Goal: Task Accomplishment & Management: Manage account settings

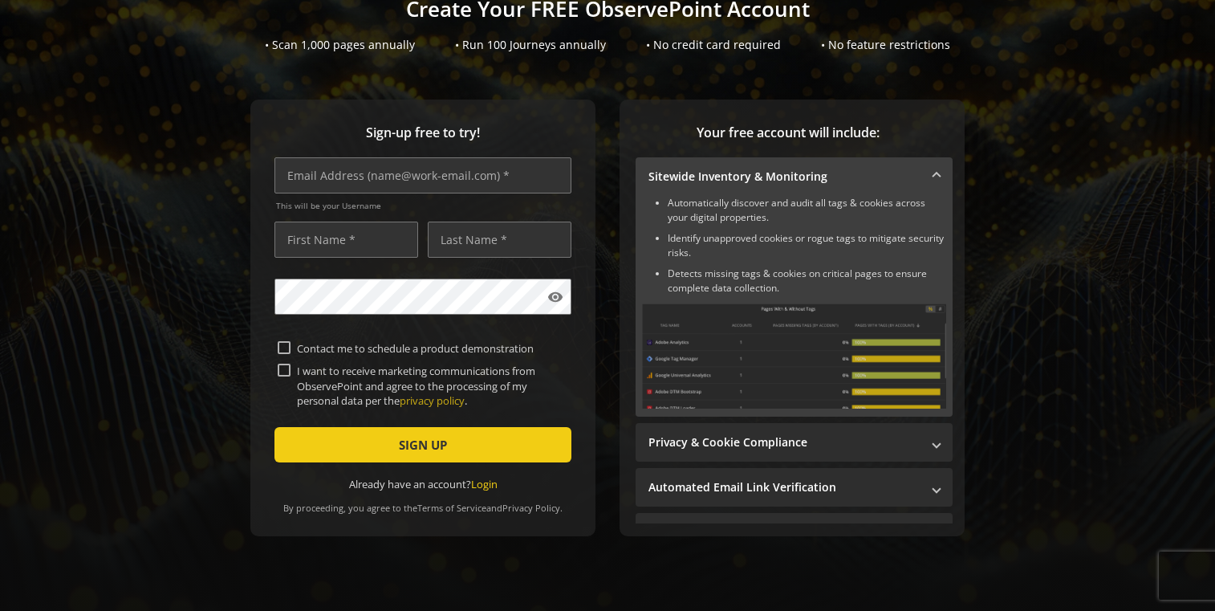
scroll to position [139, 0]
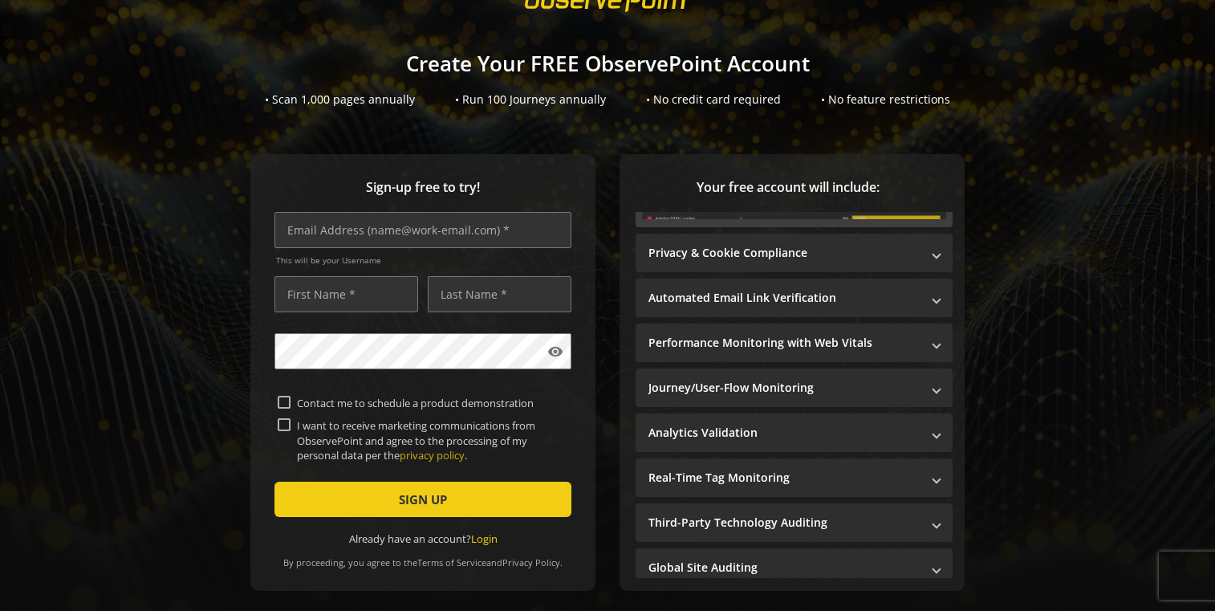
scroll to position [250, 0]
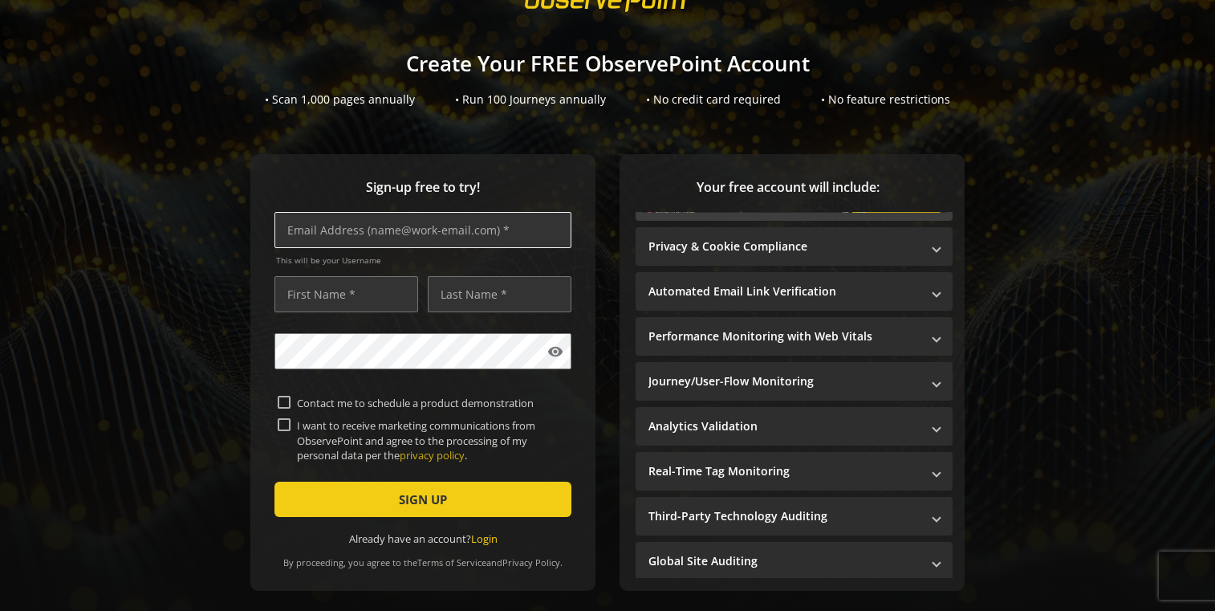
click at [450, 234] on input "text" at bounding box center [423, 230] width 297 height 36
type input "[PERSON_NAME][EMAIL_ADDRESS][DOMAIN_NAME]"
type input "Martyn"
type input "[PERSON_NAME]"
click at [280, 419] on input "I want to receive marketing communications from ObservePoint and agree to the p…" at bounding box center [284, 424] width 13 height 13
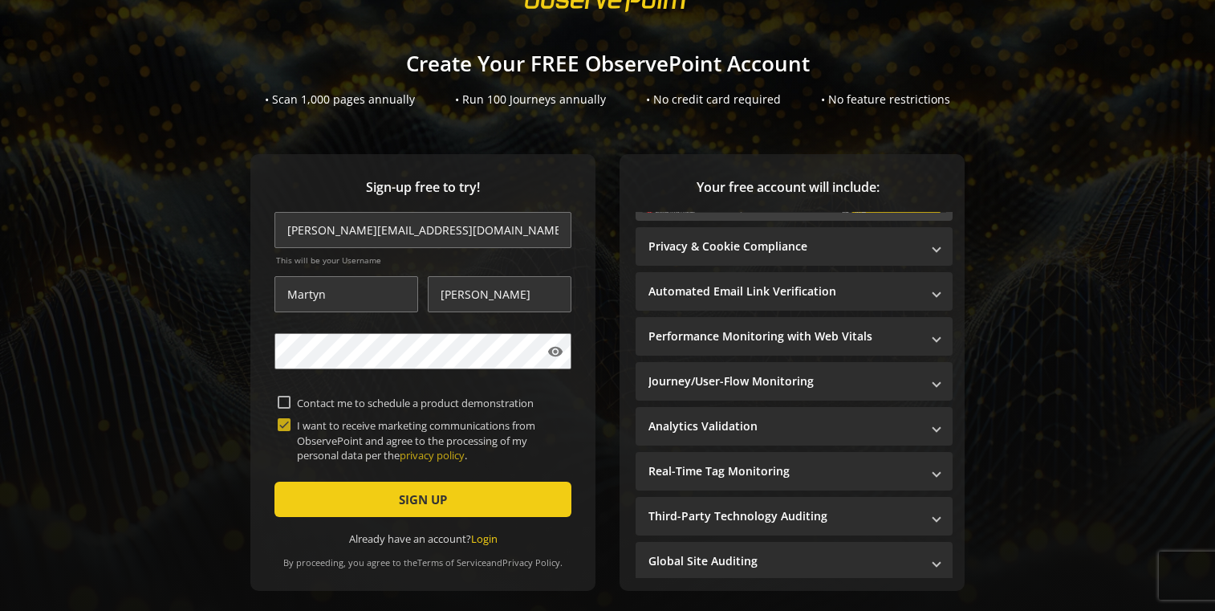
checkbox input "true"
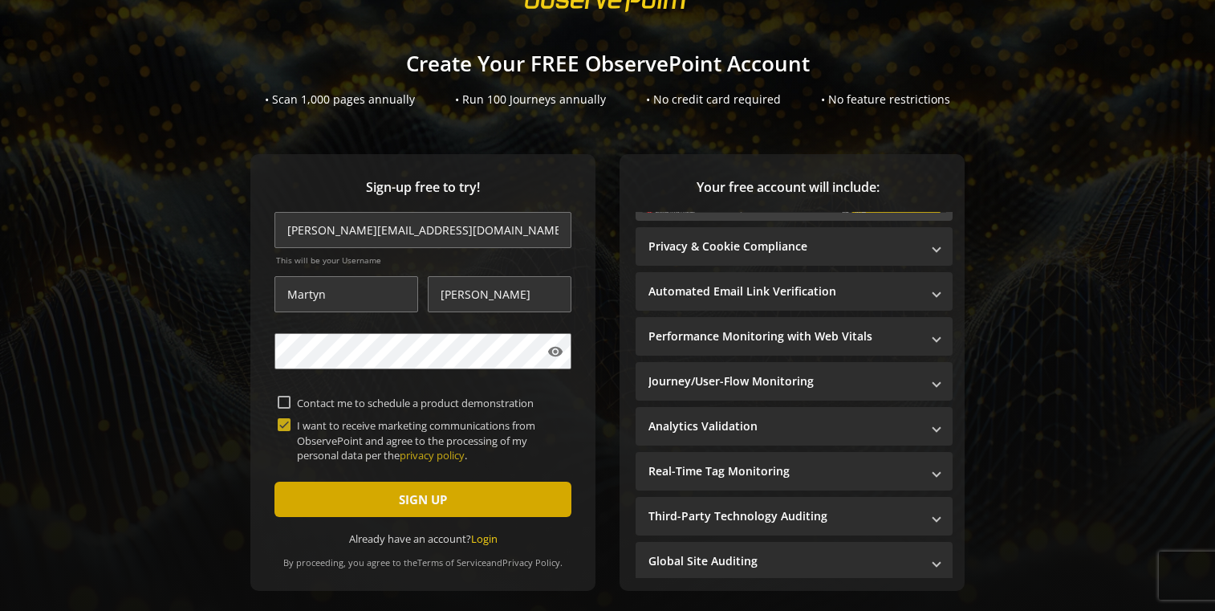
click at [321, 486] on span "submit" at bounding box center [423, 499] width 297 height 39
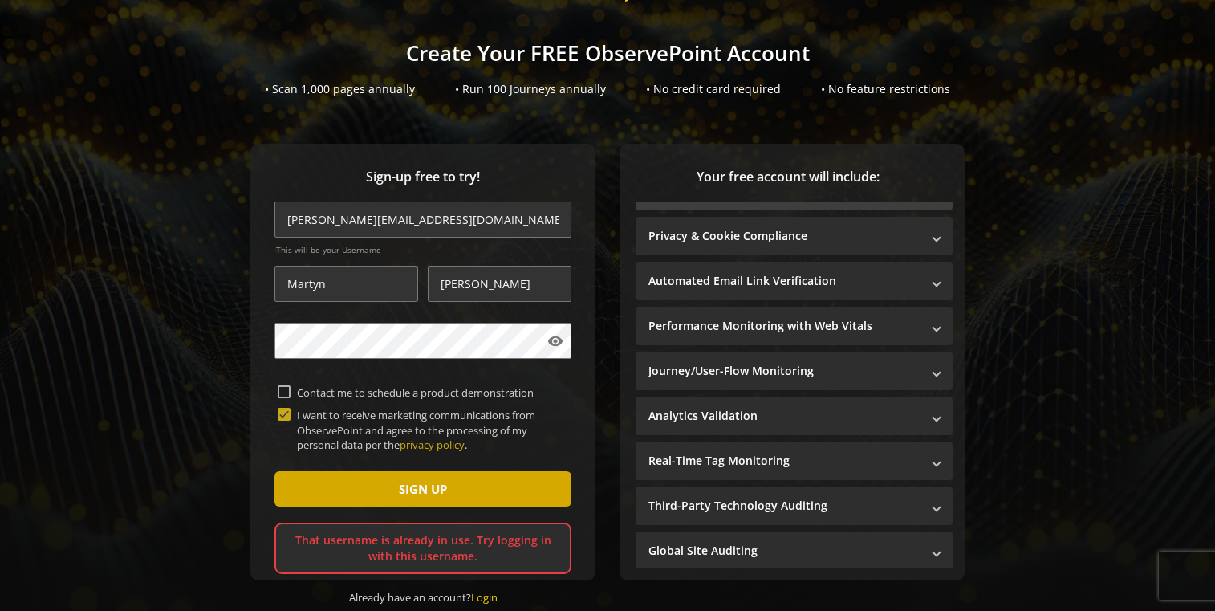
scroll to position [139, 0]
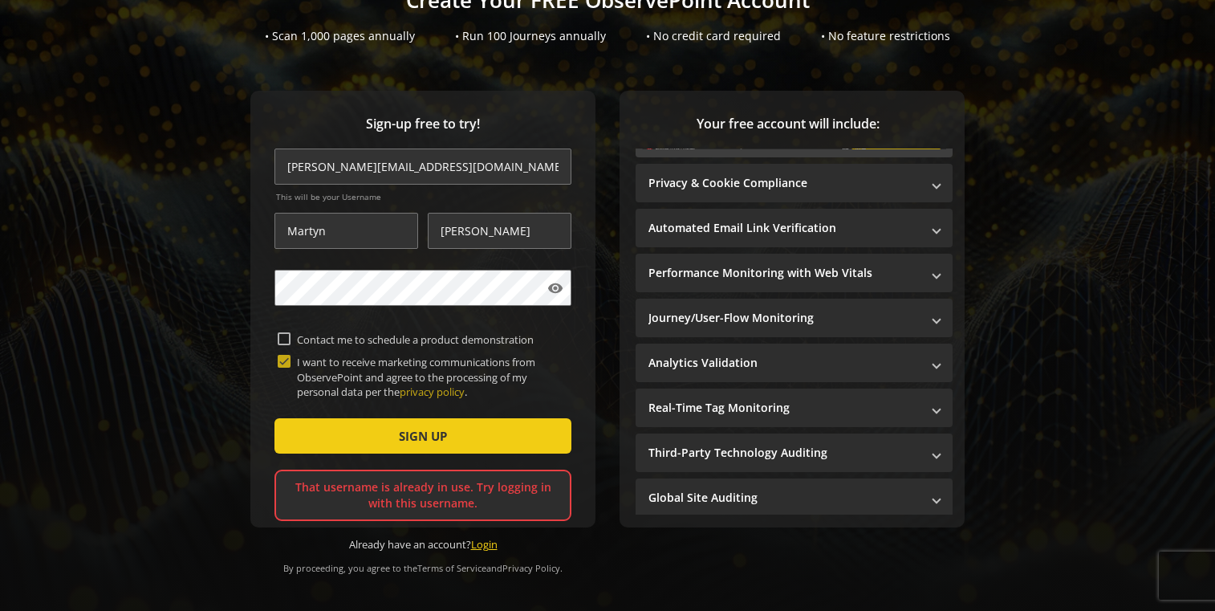
click at [483, 538] on link "Login" at bounding box center [484, 544] width 26 height 14
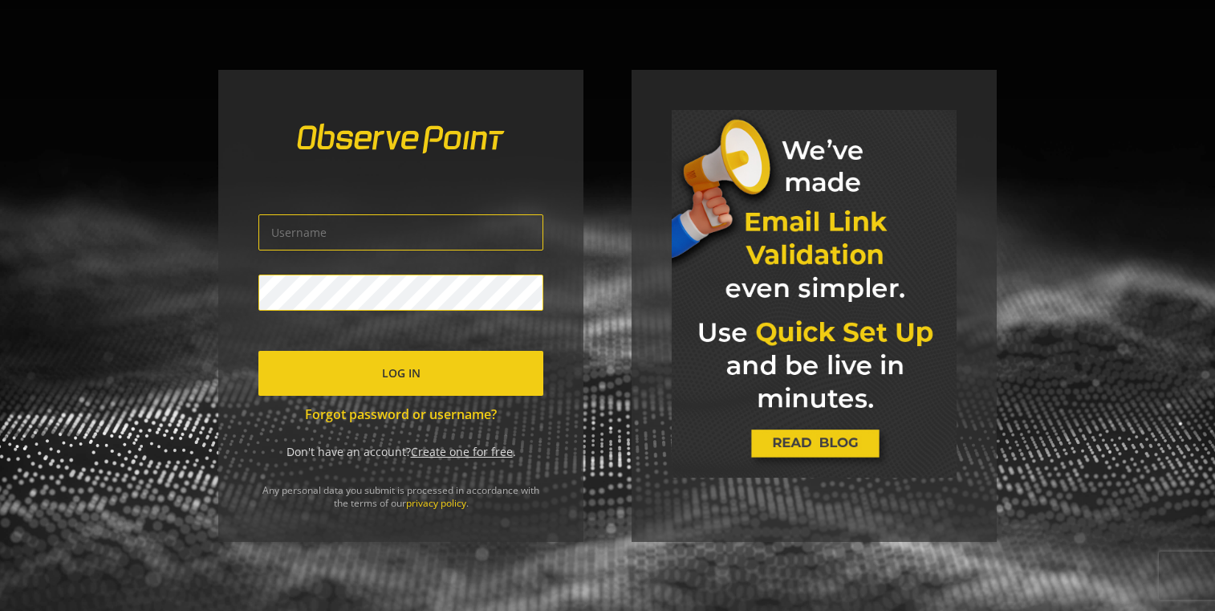
click at [540, 222] on input "text" at bounding box center [400, 232] width 285 height 36
type input "mart"
click at [453, 416] on link "Forgot password or username?" at bounding box center [400, 414] width 285 height 18
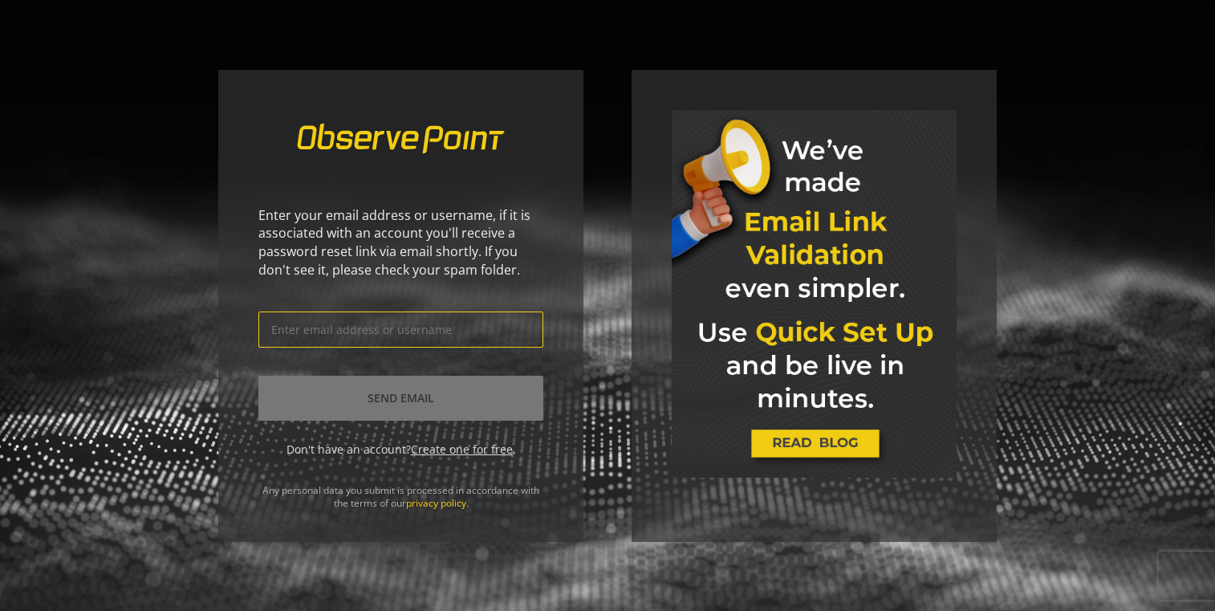
click at [415, 323] on input "text" at bounding box center [400, 329] width 285 height 36
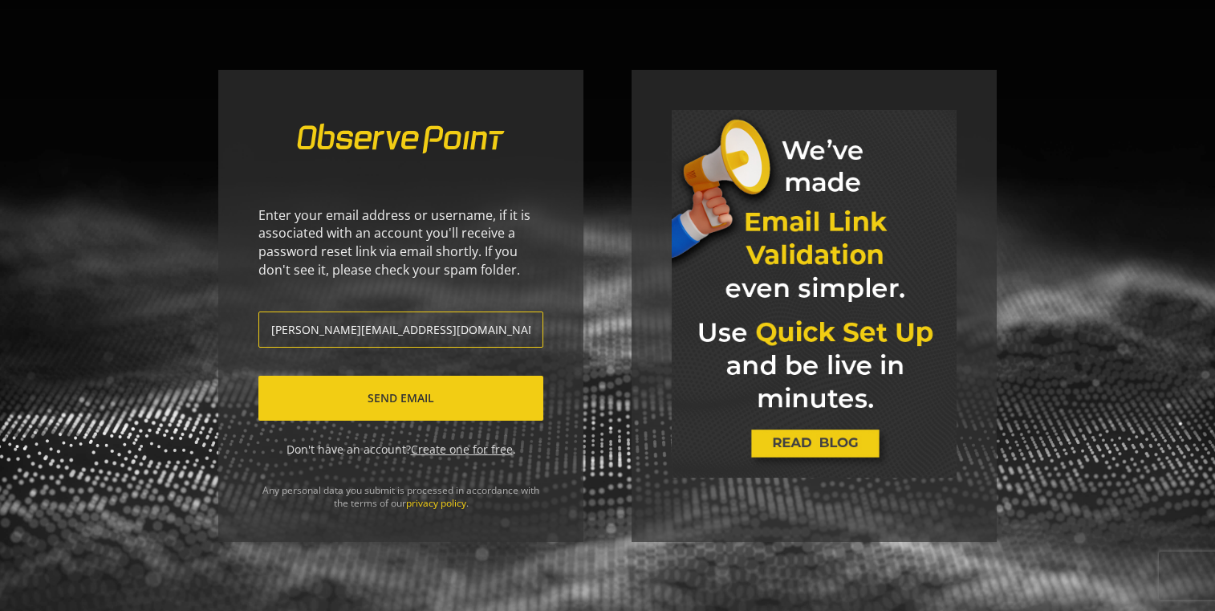
type input "martyn@salience.co.uk"
click at [396, 405] on span "Send Email" at bounding box center [401, 398] width 67 height 29
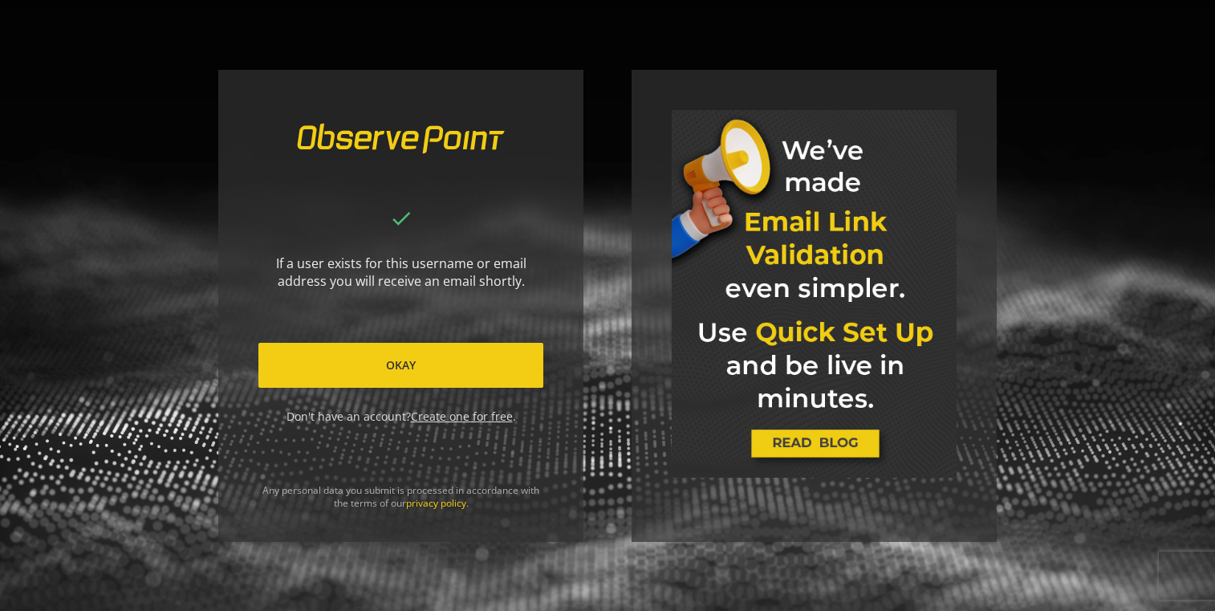
click at [492, 365] on span at bounding box center [400, 365] width 285 height 39
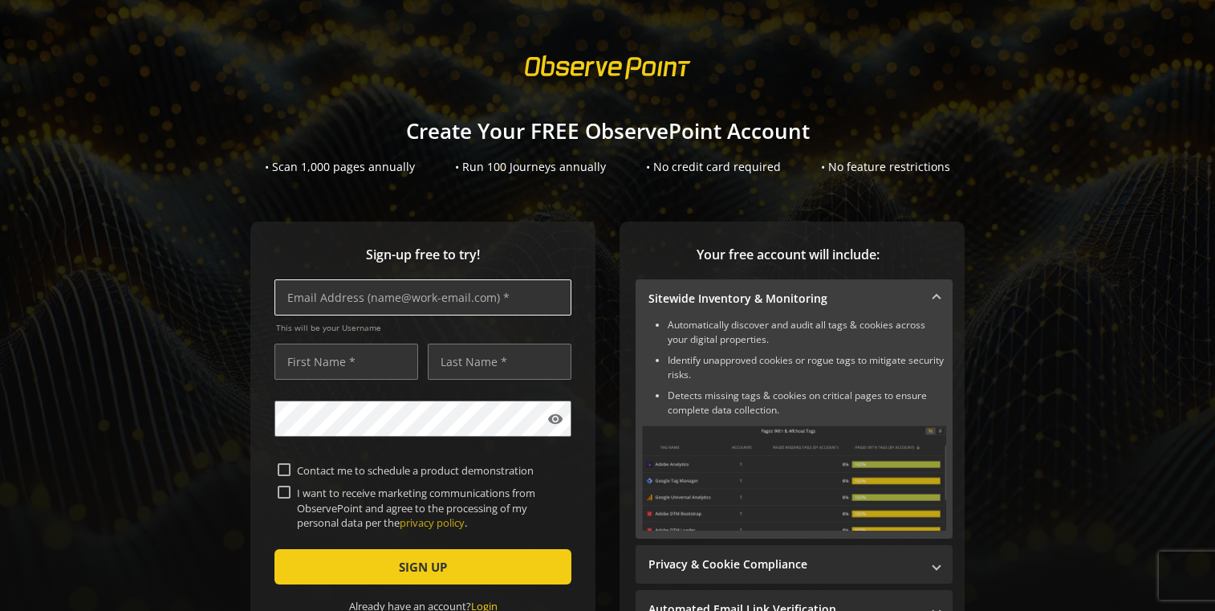
click at [504, 293] on input "text" at bounding box center [423, 297] width 297 height 36
type input "martyn@salience.co.uk"
type input "Mart"
click at [504, 288] on input "ymartyn@salience.co.uk" at bounding box center [423, 297] width 297 height 36
click at [295, 299] on input "ynmartyn@salience.co.uk" at bounding box center [423, 297] width 297 height 36
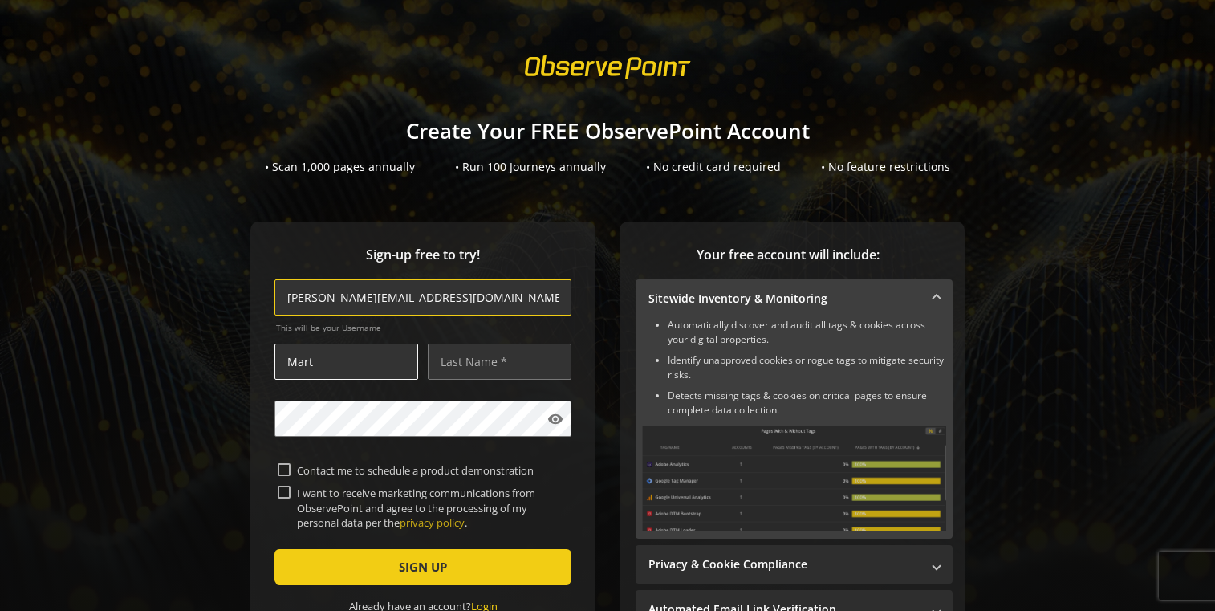
type input "martyn@salience.co.uk"
click at [336, 353] on input "Mart" at bounding box center [347, 362] width 144 height 36
type input "Martyn"
type input "Hughes"
click at [547, 413] on mat-icon "visibility" at bounding box center [555, 419] width 16 height 16
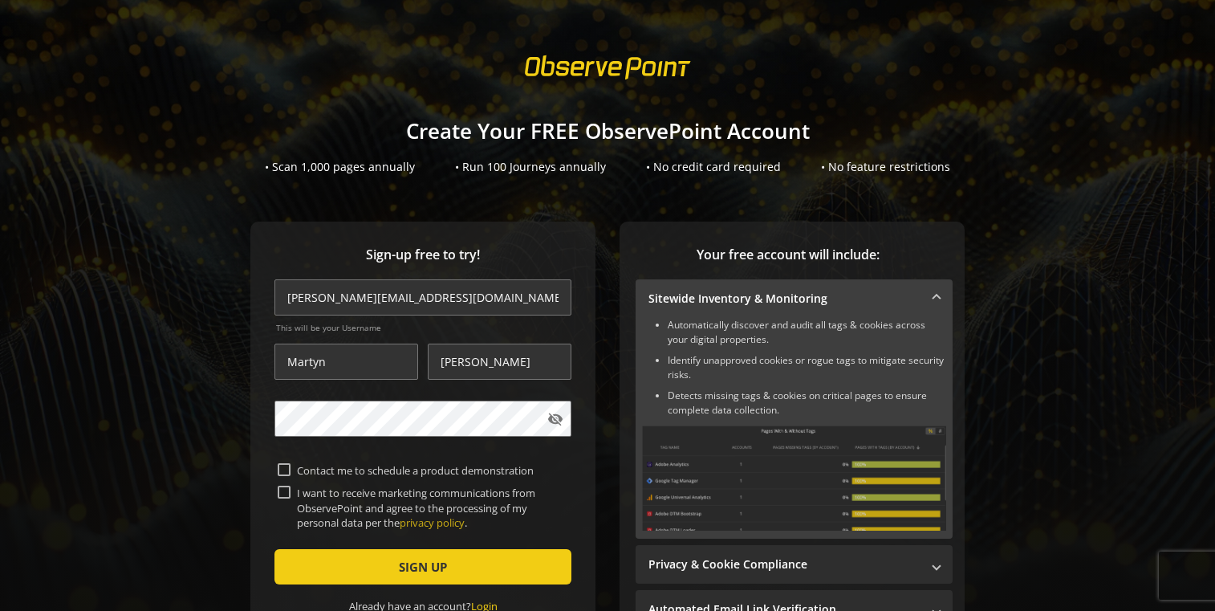
click at [280, 489] on input "I want to receive marketing communications from ObservePoint and agree to the p…" at bounding box center [284, 492] width 13 height 13
checkbox input "true"
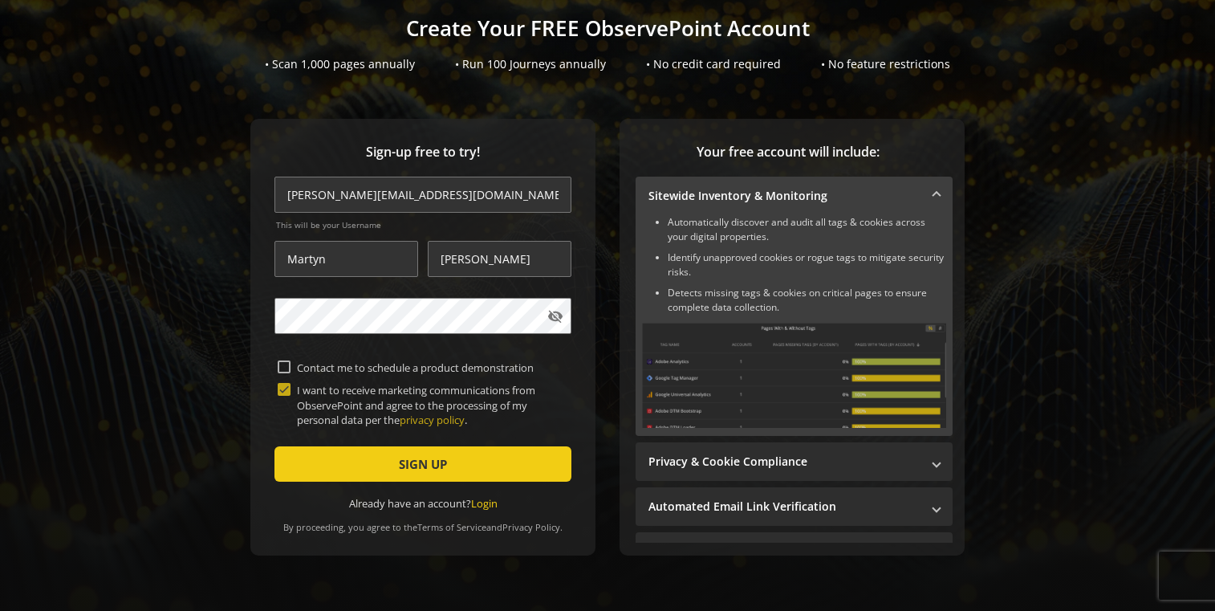
scroll to position [118, 0]
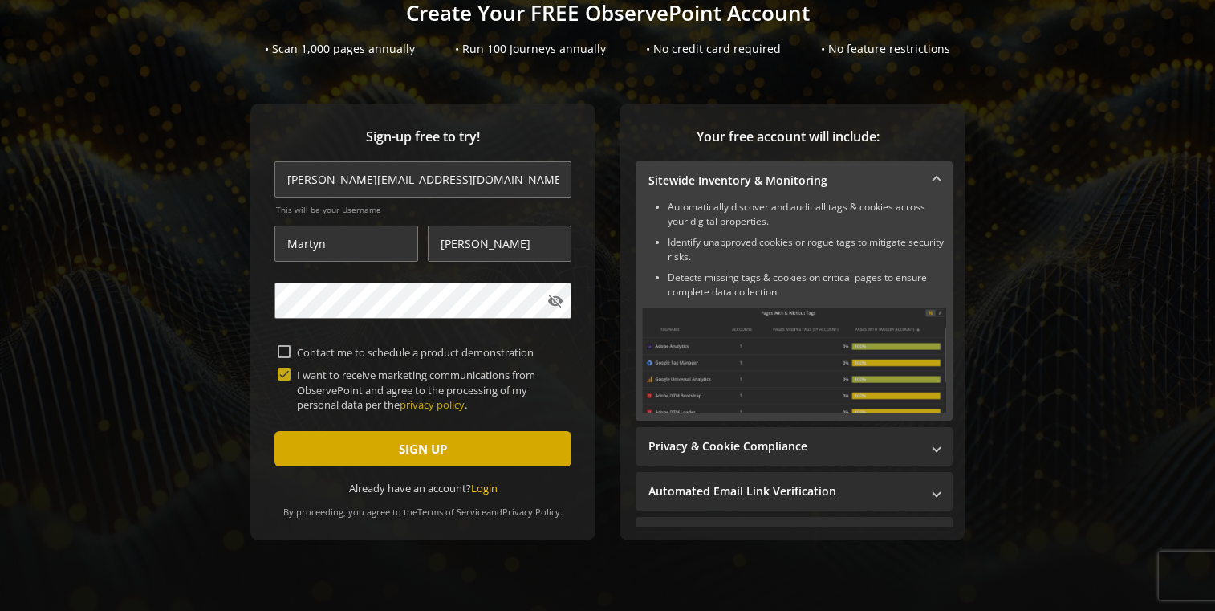
click at [416, 450] on span "SIGN UP" at bounding box center [423, 448] width 48 height 29
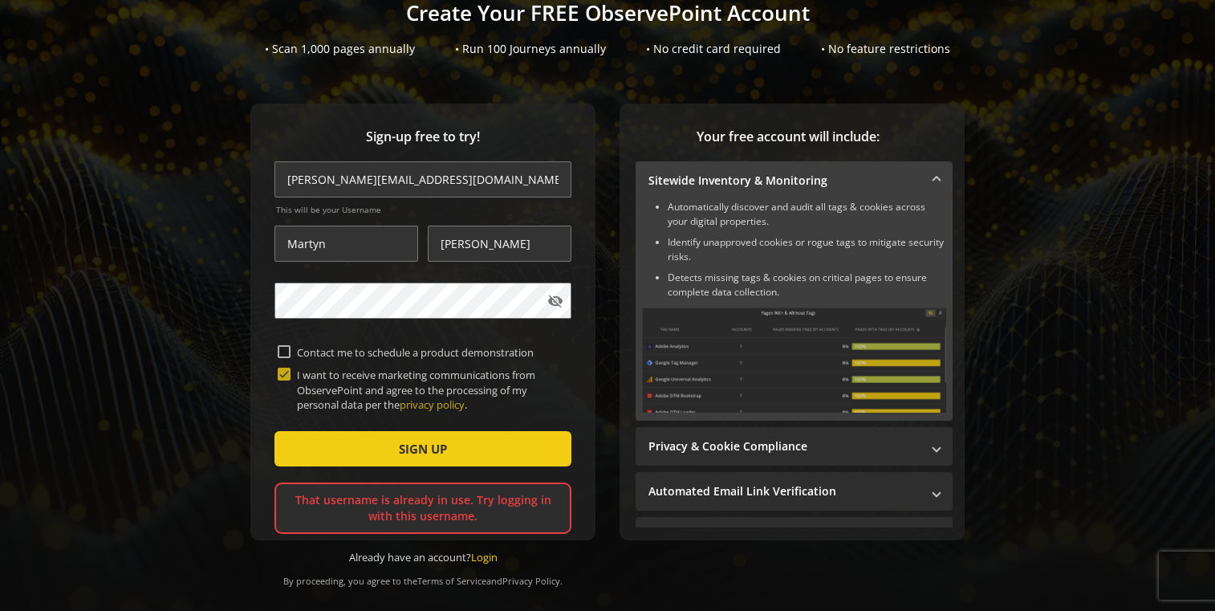
scroll to position [139, 0]
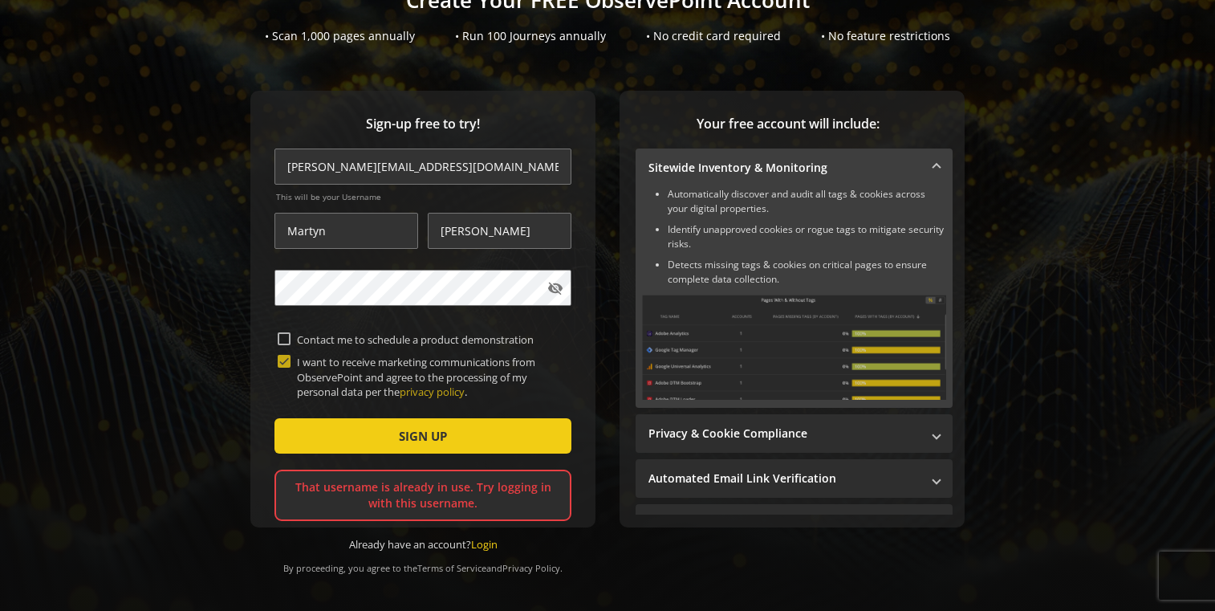
click at [914, 402] on mat-accordion "Sitewide Inventory & Monitoring Automatically discover and audit all tags & coo…" at bounding box center [794, 458] width 317 height 619
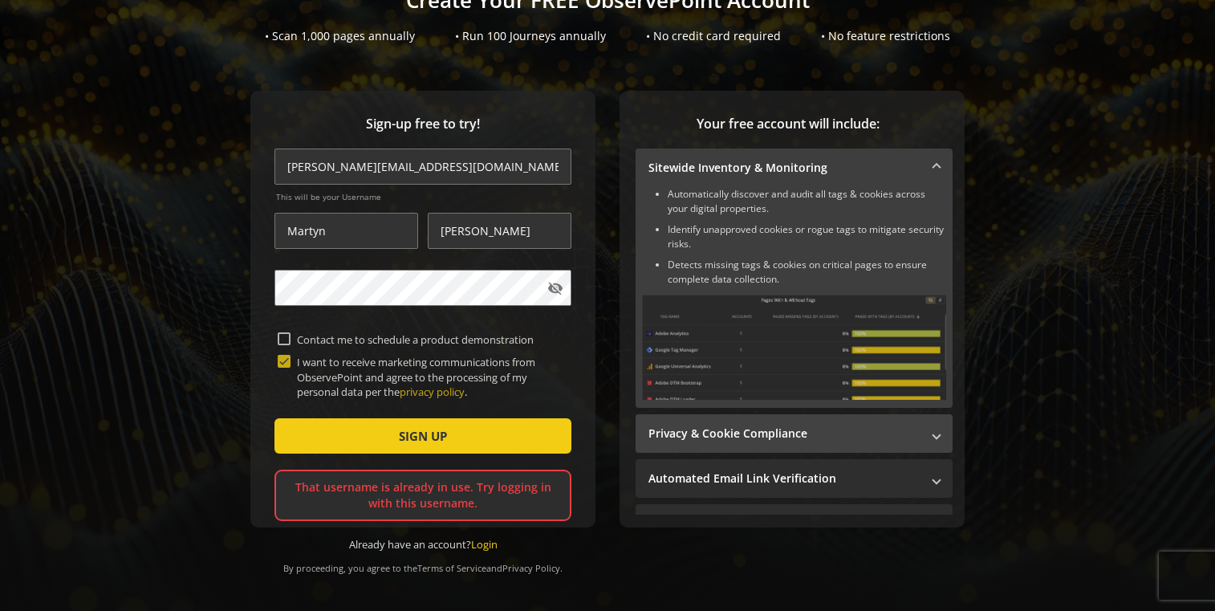
click at [918, 414] on mat-expansion-panel-header "Privacy & Cookie Compliance" at bounding box center [794, 433] width 317 height 39
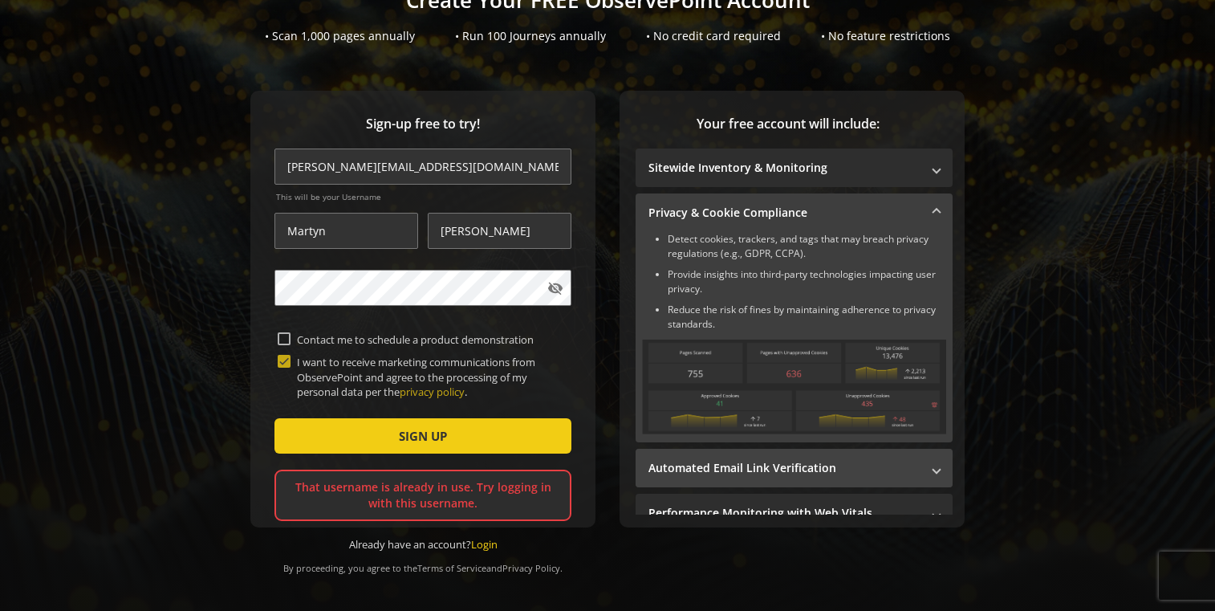
click at [934, 460] on span at bounding box center [937, 468] width 6 height 17
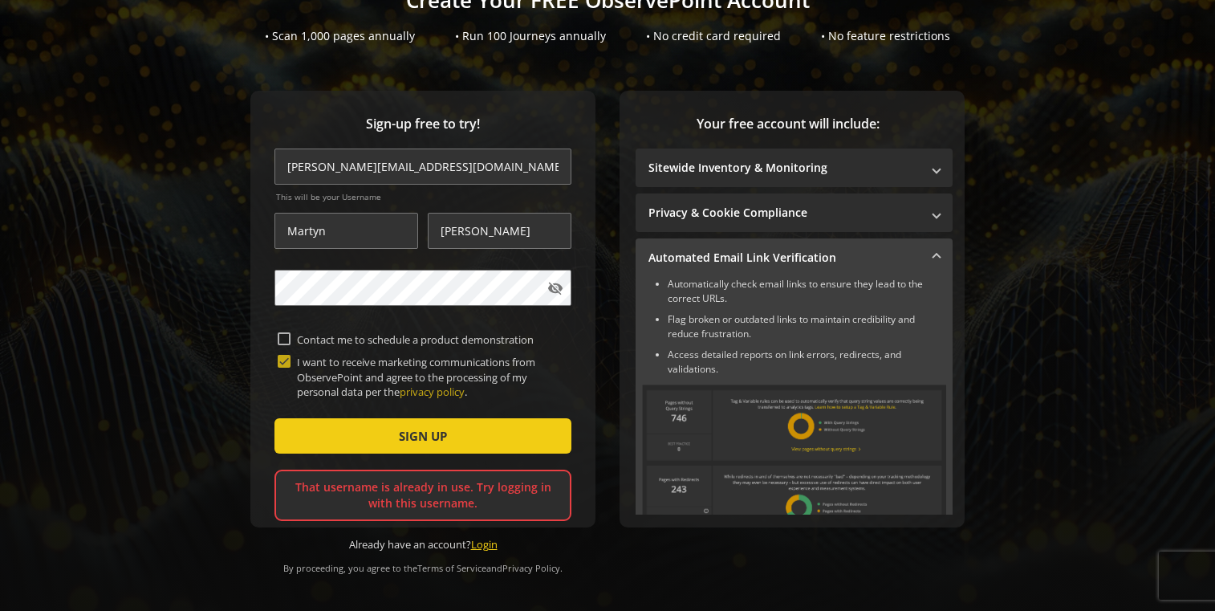
click at [482, 537] on link "Login" at bounding box center [484, 544] width 26 height 14
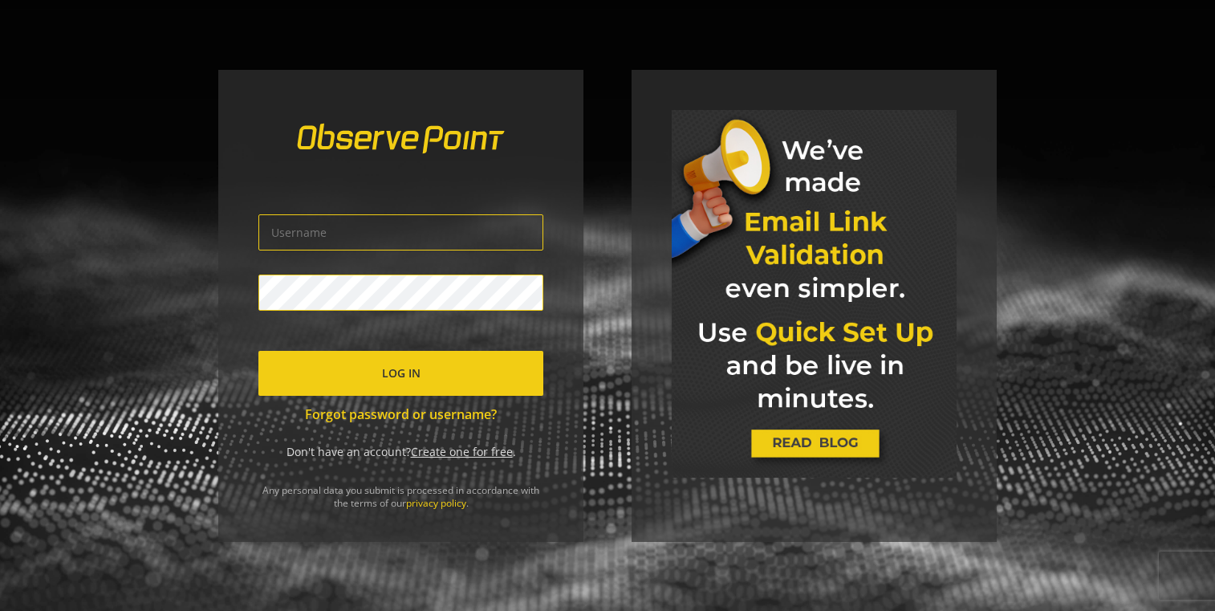
click at [499, 219] on input "text" at bounding box center [400, 232] width 285 height 36
click at [481, 230] on input "martyn@salience.co.uj" at bounding box center [400, 232] width 285 height 36
type input "martyn@salience.co.uk"
click button "Log In" at bounding box center [400, 373] width 285 height 45
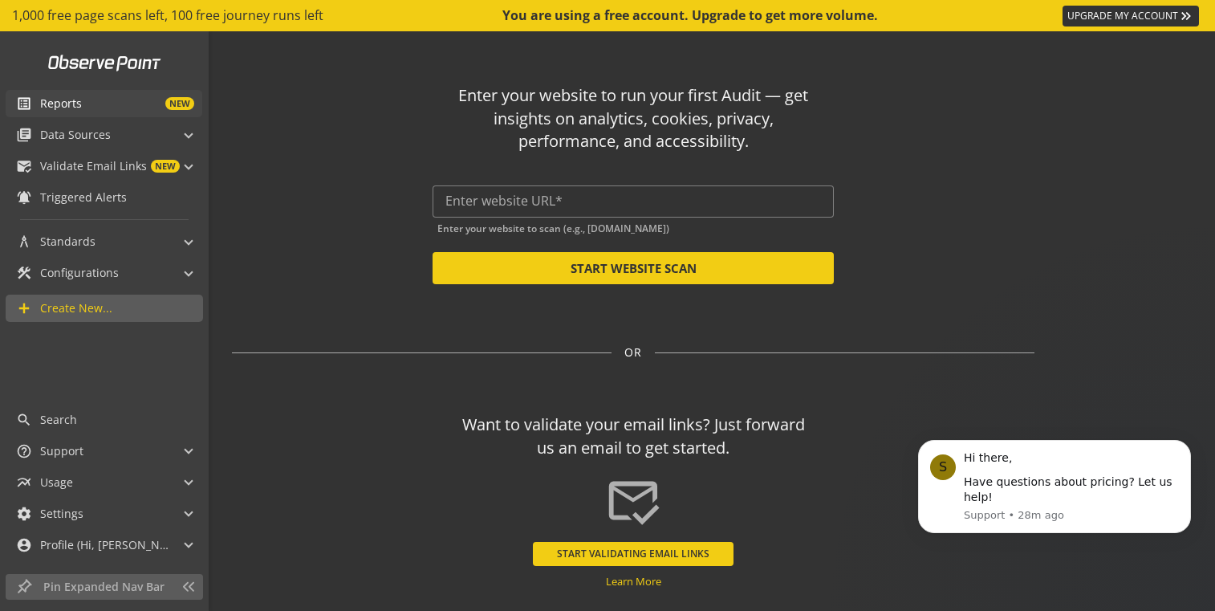
click at [64, 104] on span "Reports" at bounding box center [61, 104] width 42 height 16
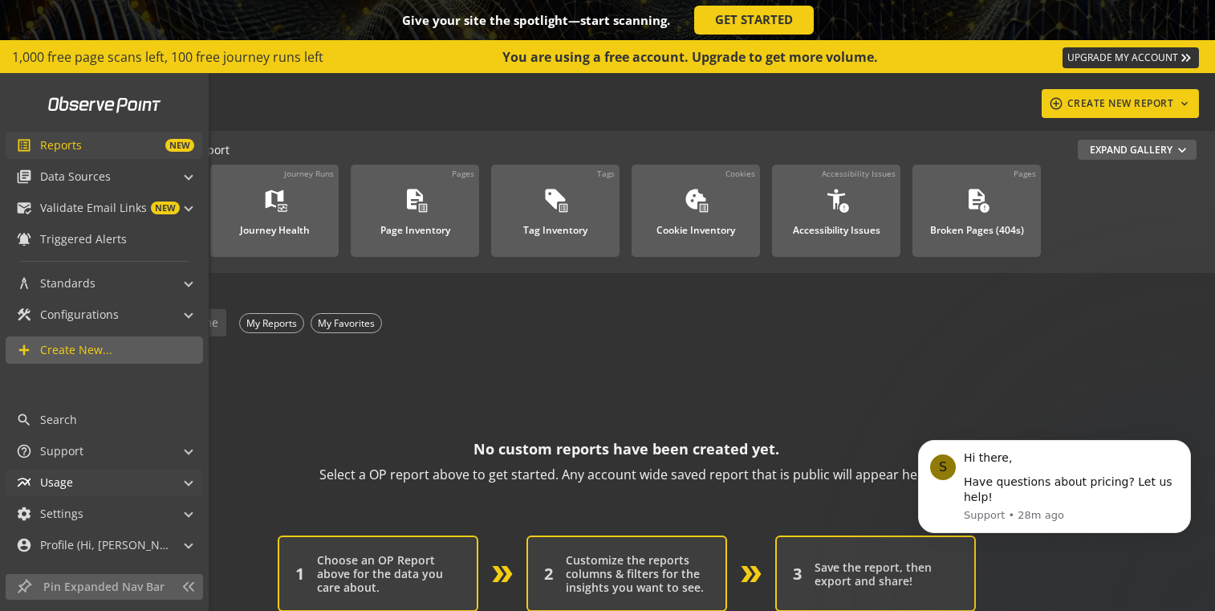
click at [95, 490] on mat-panel-title "multiline_chart Usage" at bounding box center [94, 482] width 157 height 27
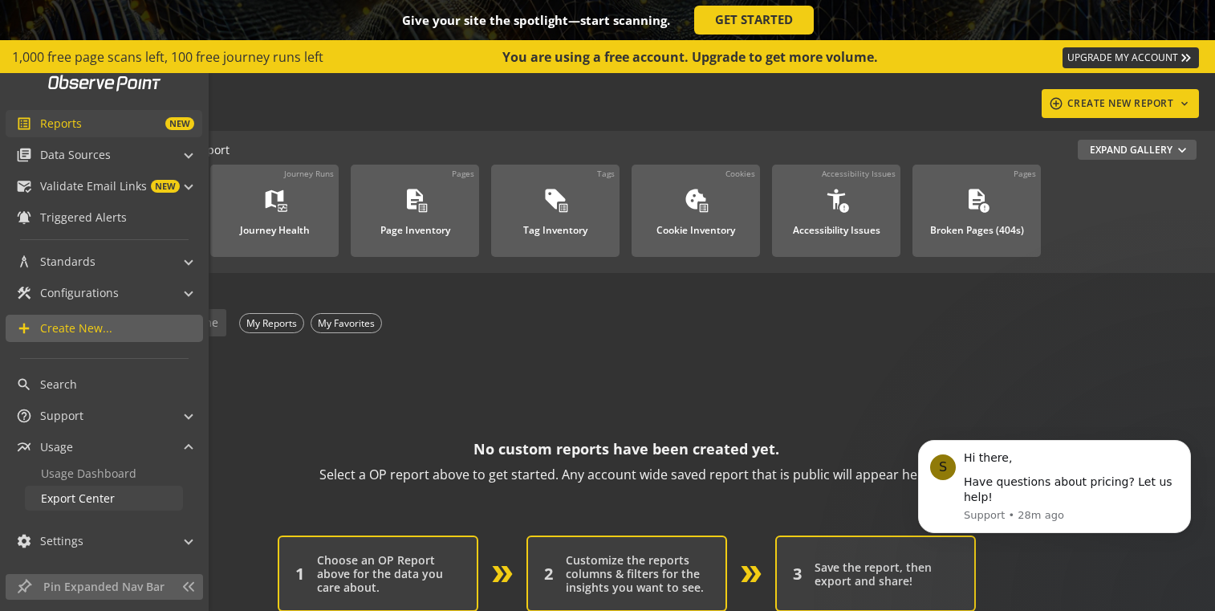
scroll to position [49, 0]
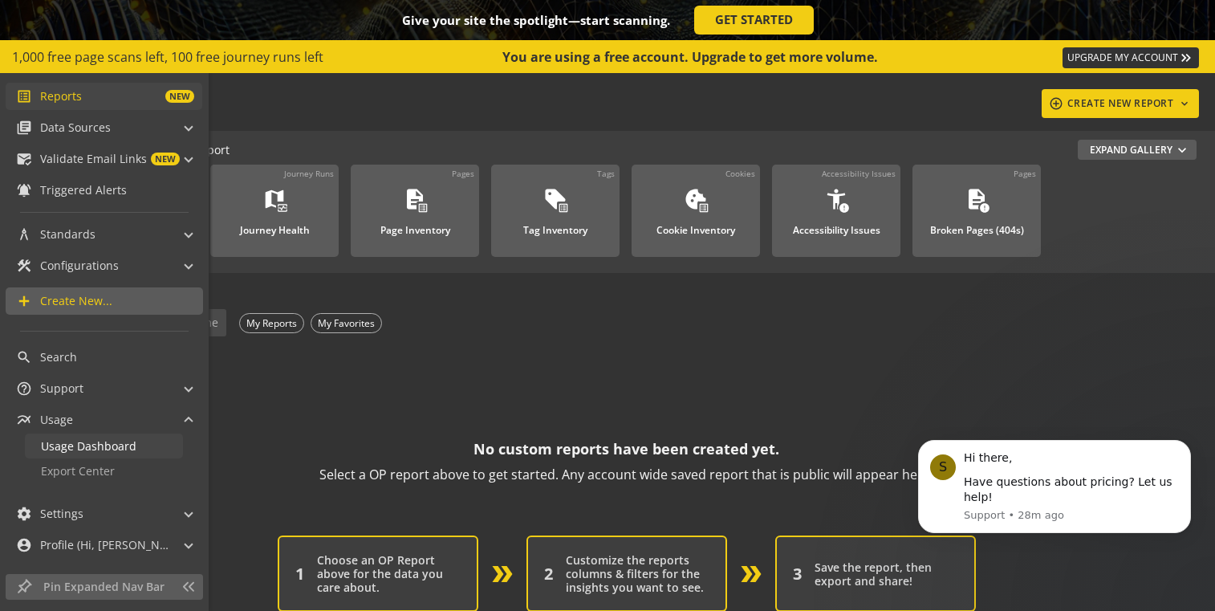
click at [96, 442] on span "Usage Dashboard" at bounding box center [89, 445] width 96 height 15
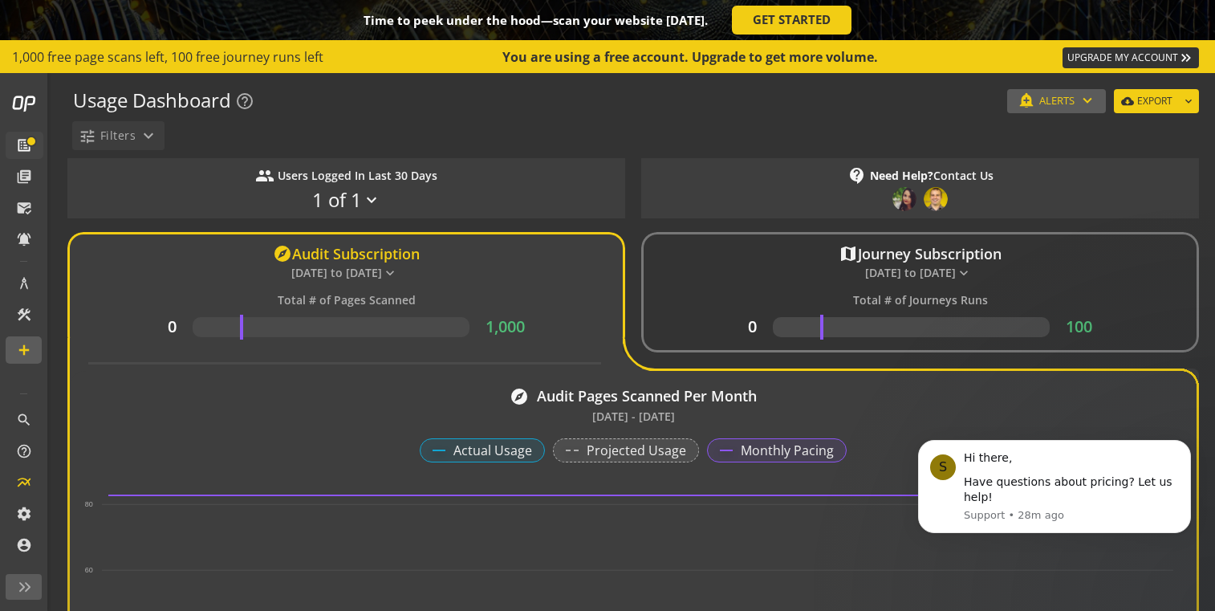
click at [1065, 100] on span "ALERTS" at bounding box center [1057, 101] width 35 height 10
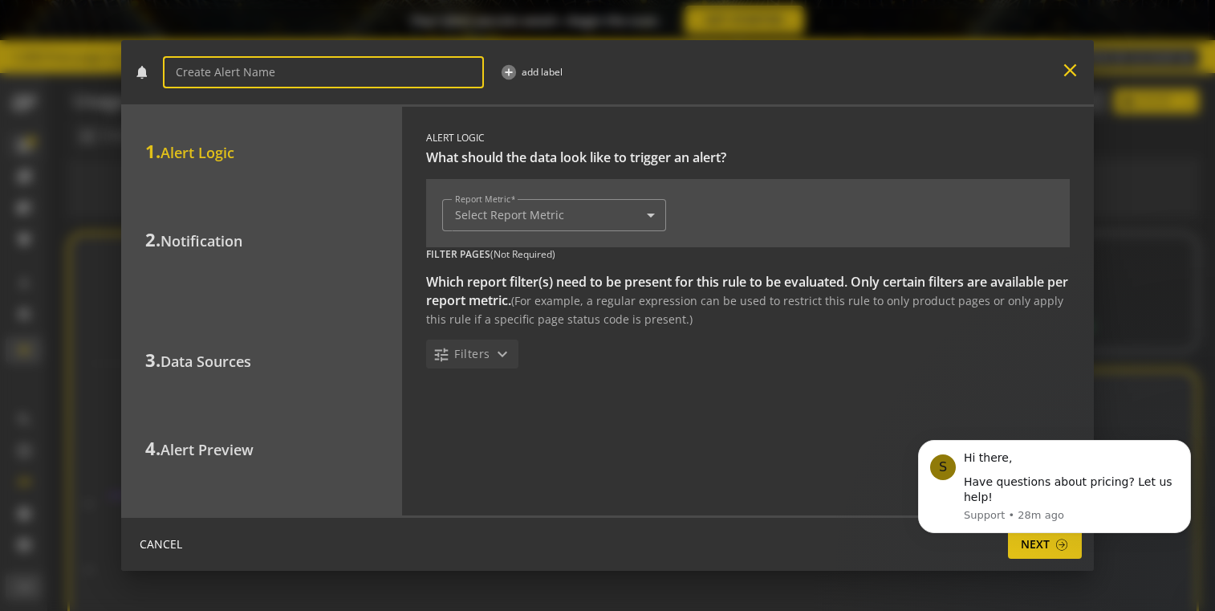
click at [1068, 71] on mat-icon "close" at bounding box center [1071, 70] width 22 height 22
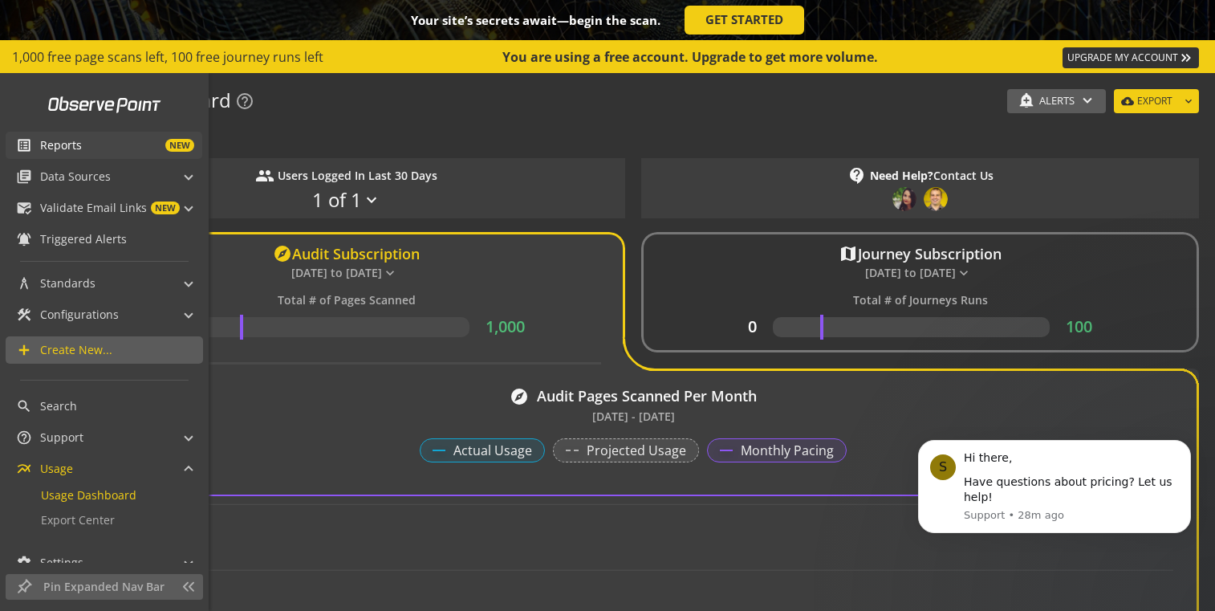
click at [10, 143] on link "list_alt Reports NEW" at bounding box center [104, 145] width 197 height 27
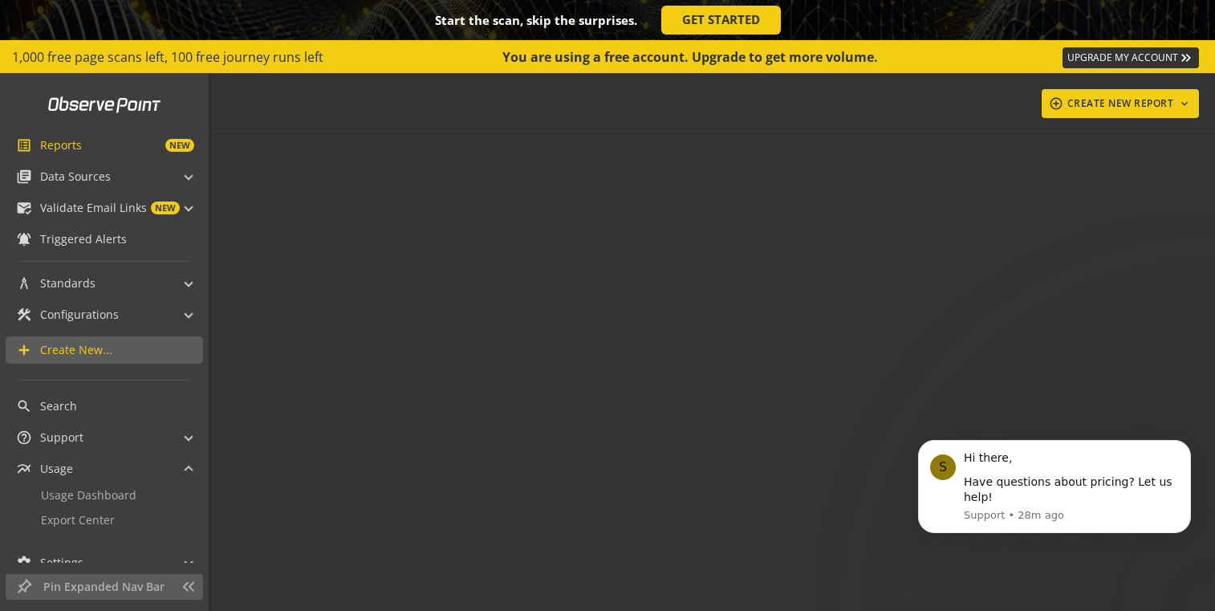
scroll to position [49, 0]
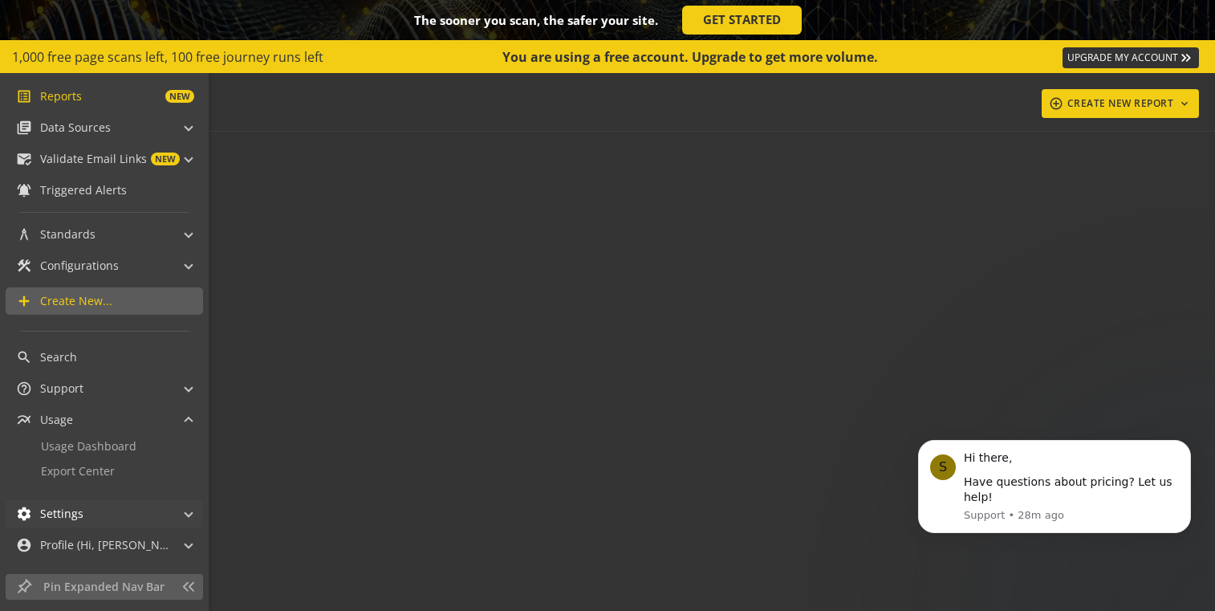
click at [71, 520] on span "Settings" at bounding box center [61, 514] width 43 height 16
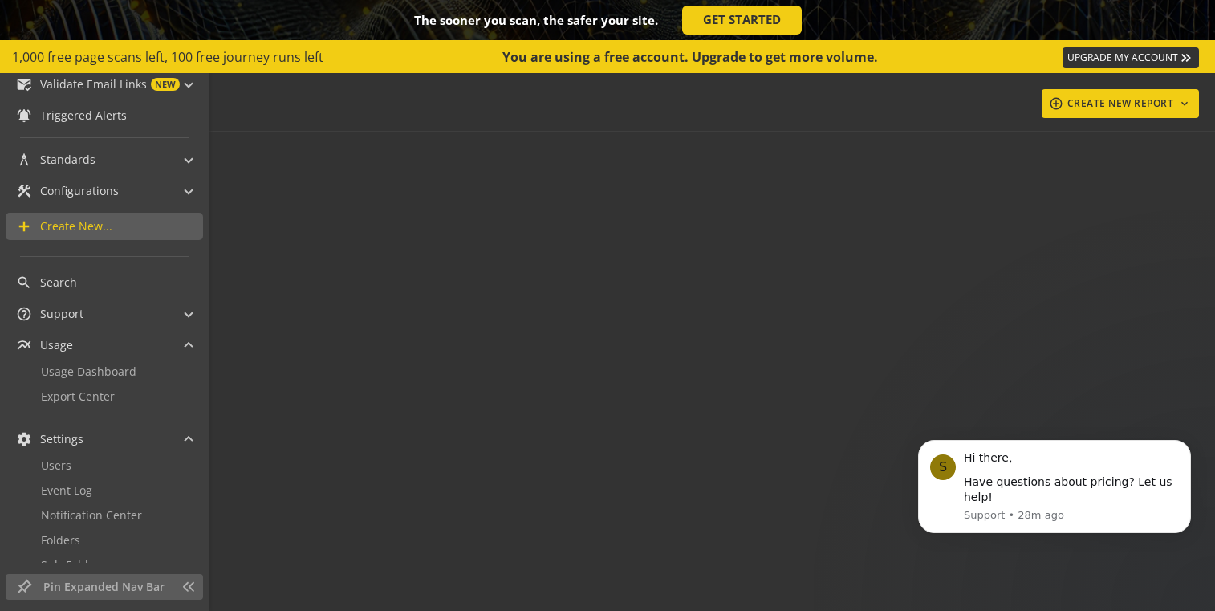
scroll to position [123, 0]
click at [47, 322] on span "Support" at bounding box center [61, 315] width 43 height 16
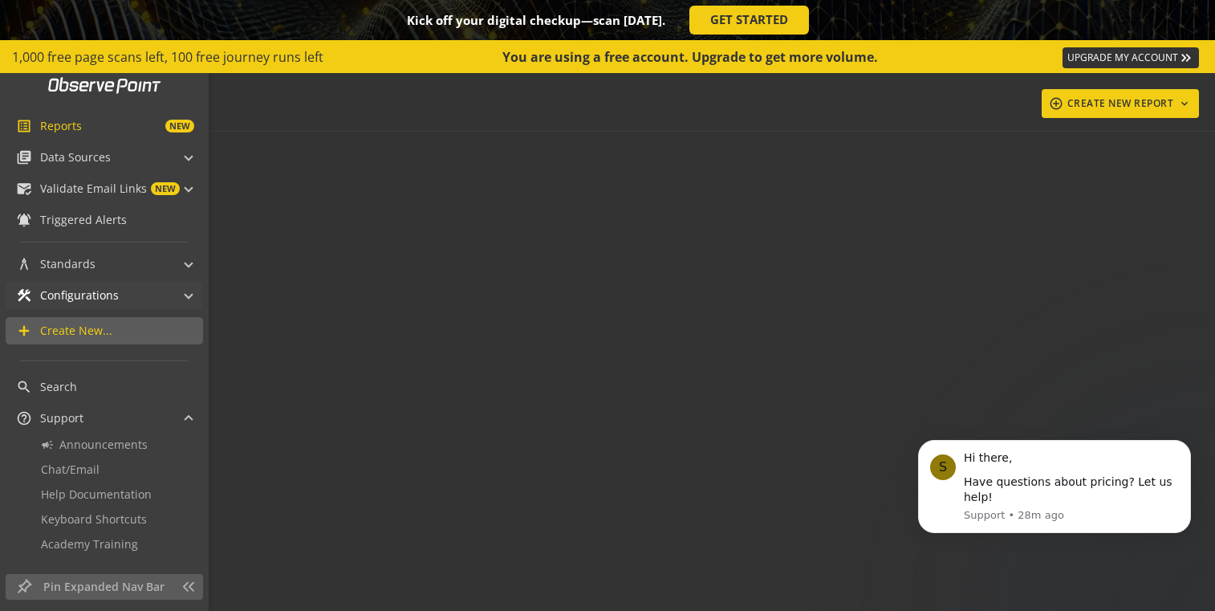
click at [53, 283] on div "construction Configurations" at bounding box center [67, 295] width 103 height 27
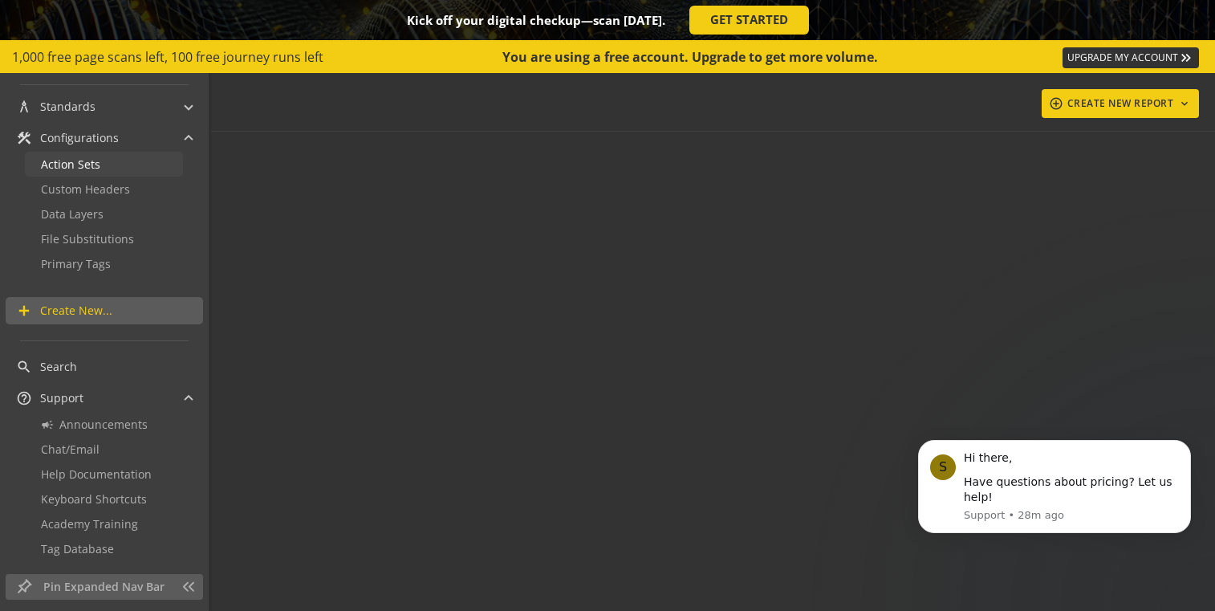
click at [45, 265] on div "Action Sets Custom Headers Data Layers File Substitutions Primary Tags" at bounding box center [104, 220] width 197 height 137
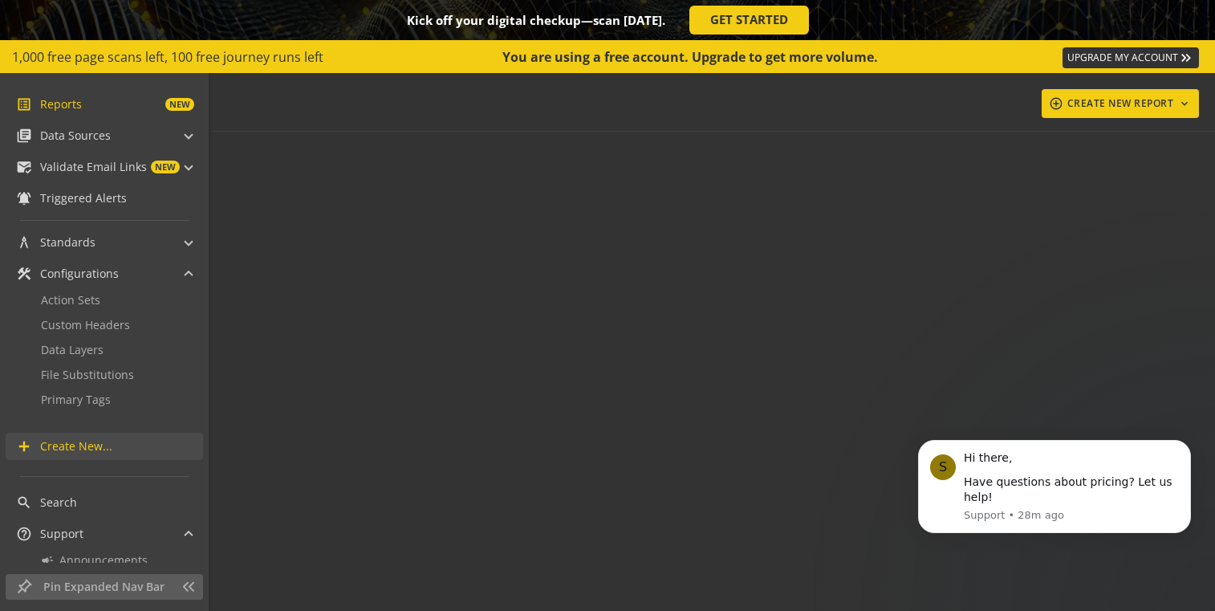
scroll to position [10, 0]
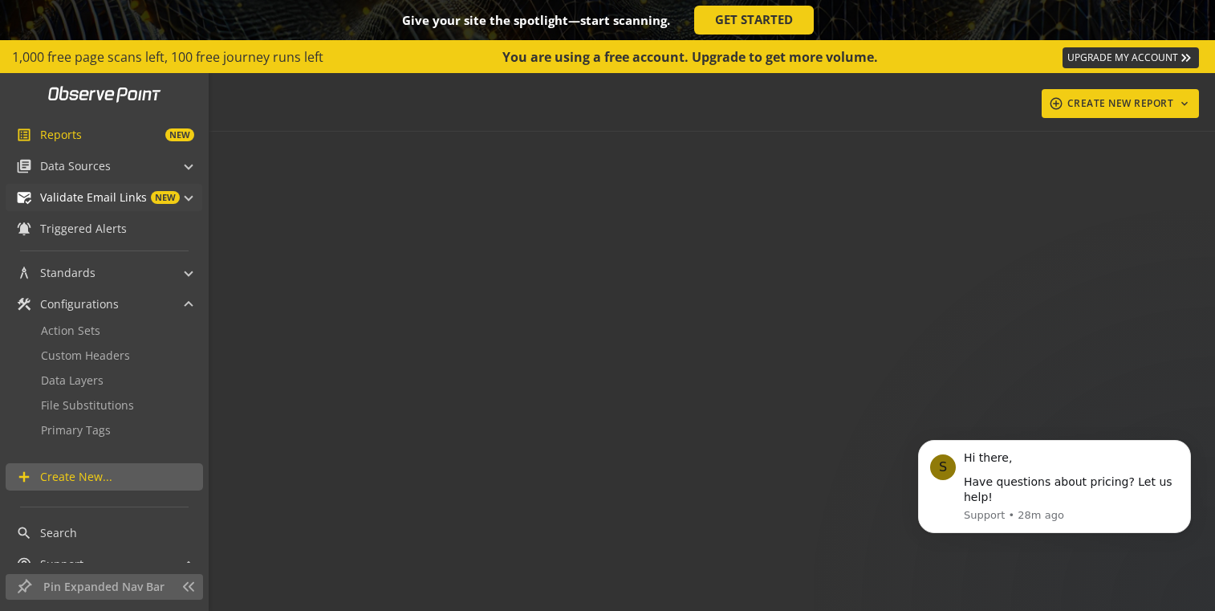
click at [51, 208] on div "mark_email_read Validate Email Links NEW" at bounding box center [98, 197] width 164 height 27
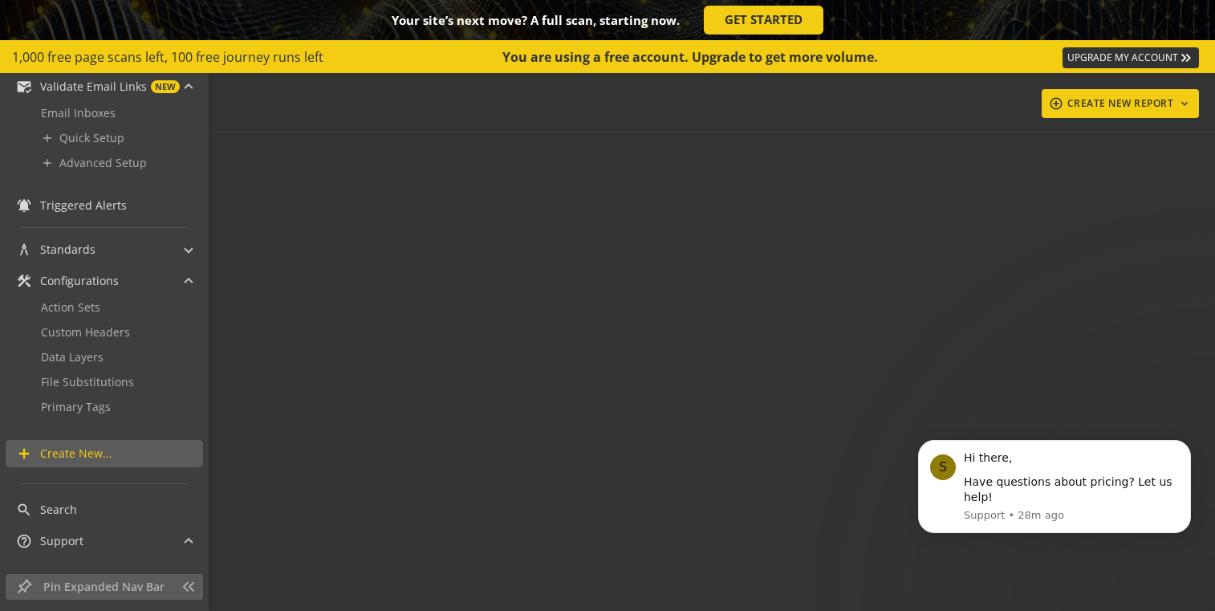
scroll to position [0, 0]
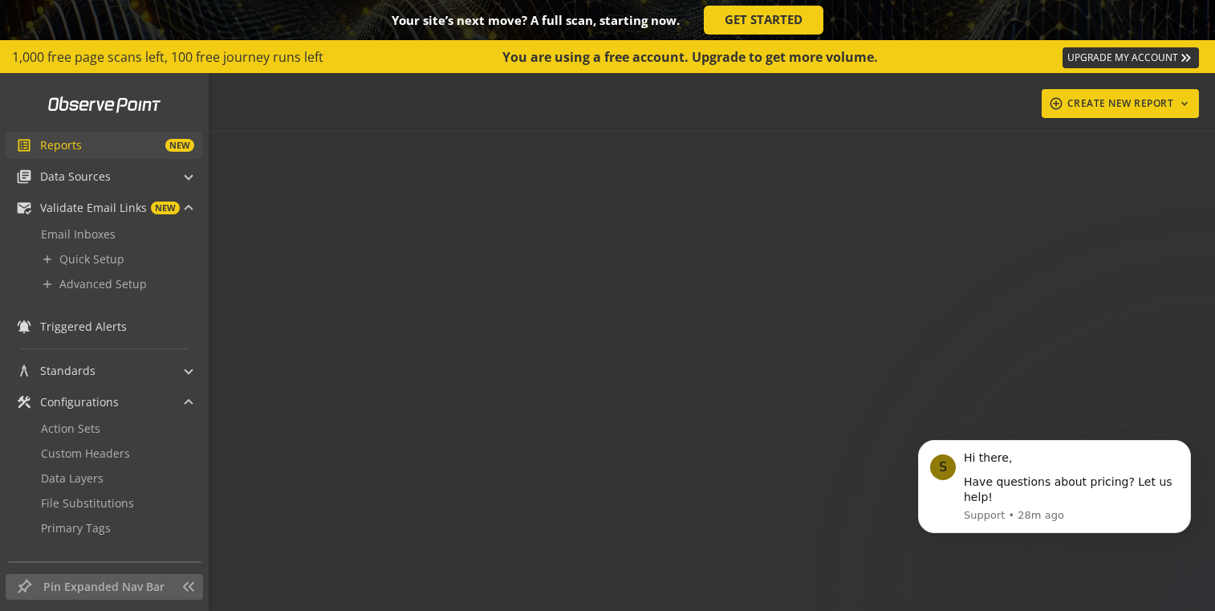
click at [23, 145] on mat-icon "list_alt" at bounding box center [24, 145] width 16 height 16
click at [128, 169] on mat-panel-title "library_books Data Sources" at bounding box center [94, 176] width 157 height 27
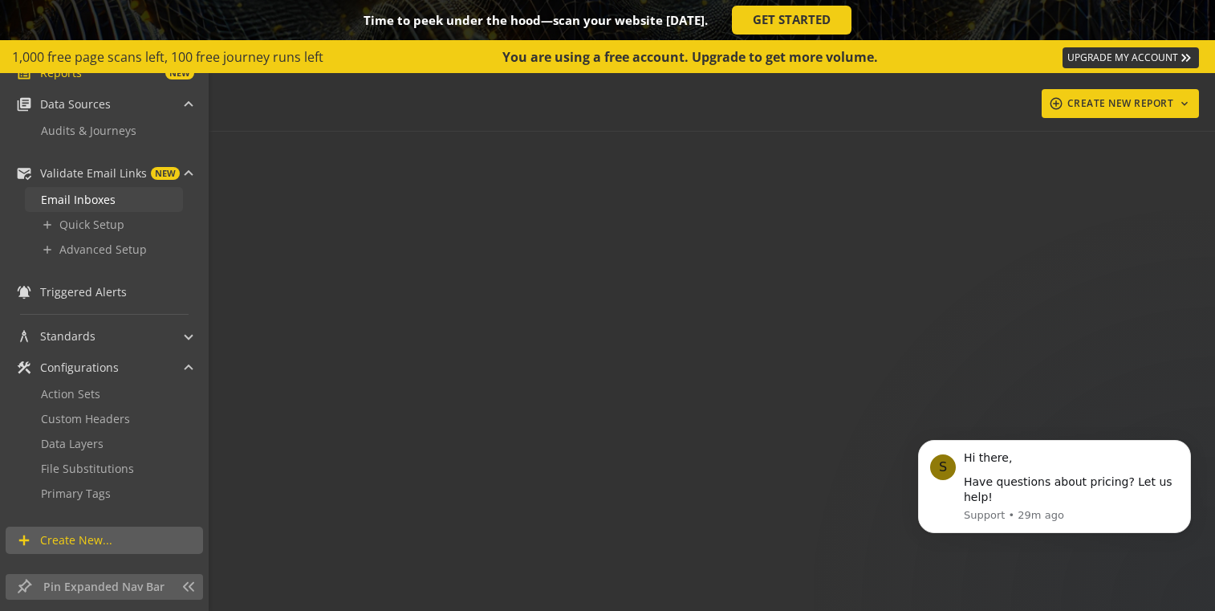
scroll to position [90, 0]
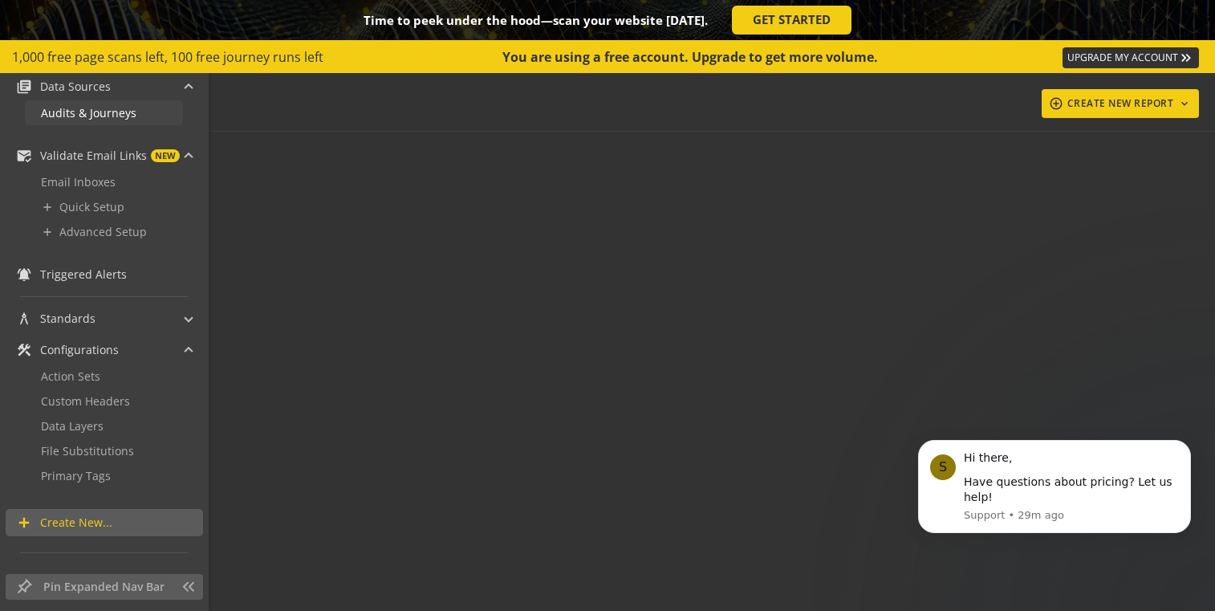
click at [82, 107] on span "Audits & Journeys" at bounding box center [89, 112] width 96 height 15
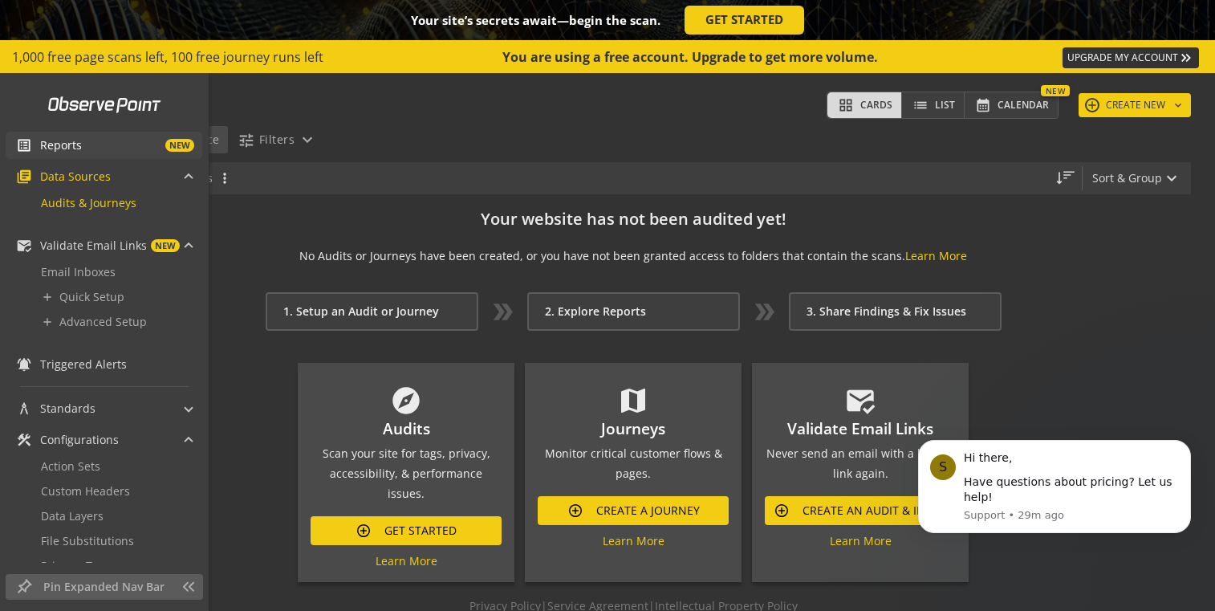
click at [50, 135] on link "list_alt Reports NEW" at bounding box center [104, 145] width 197 height 27
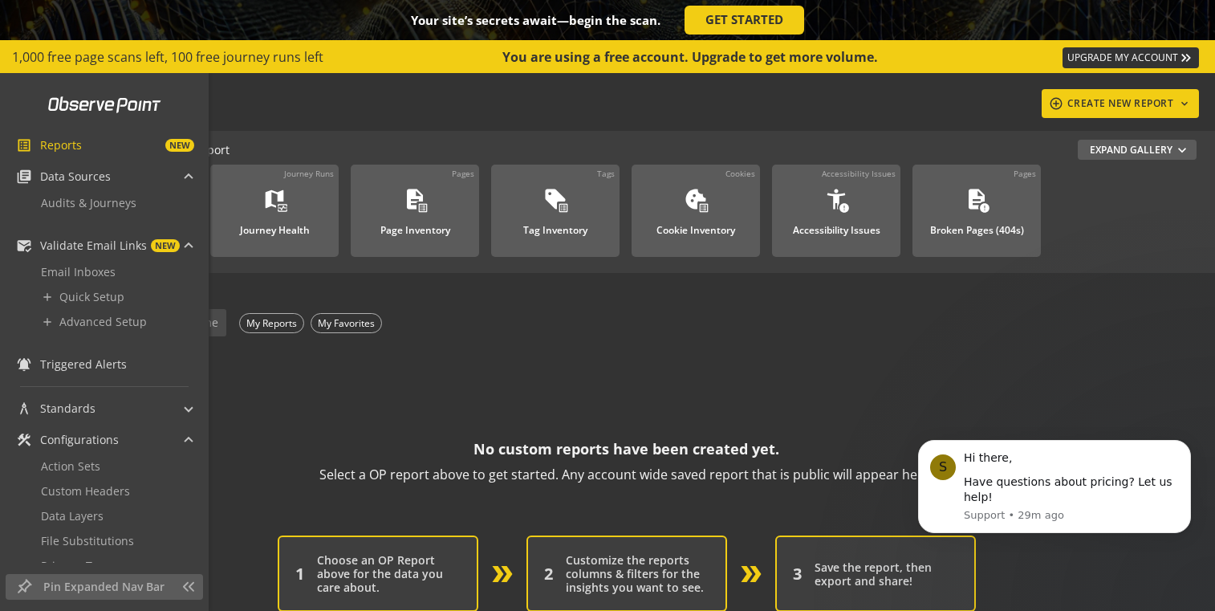
click at [78, 217] on div "Audits & Journeys" at bounding box center [104, 209] width 197 height 38
click at [75, 210] on span "Audits & Journeys" at bounding box center [89, 202] width 96 height 15
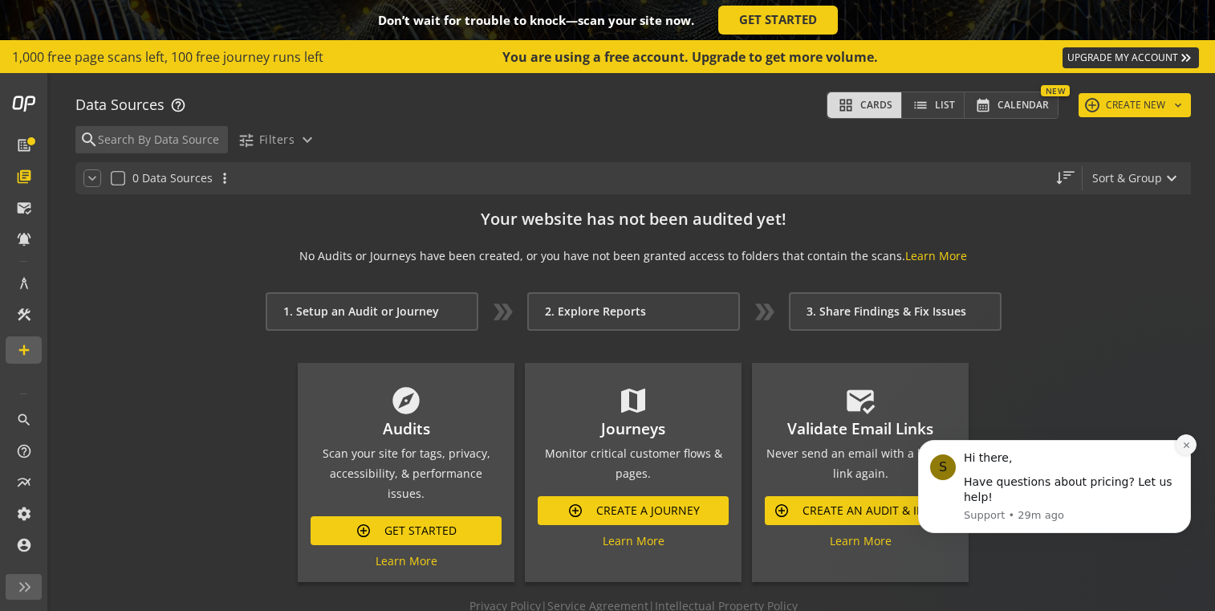
click at [1181, 443] on button "Dismiss notification" at bounding box center [1186, 444] width 21 height 21
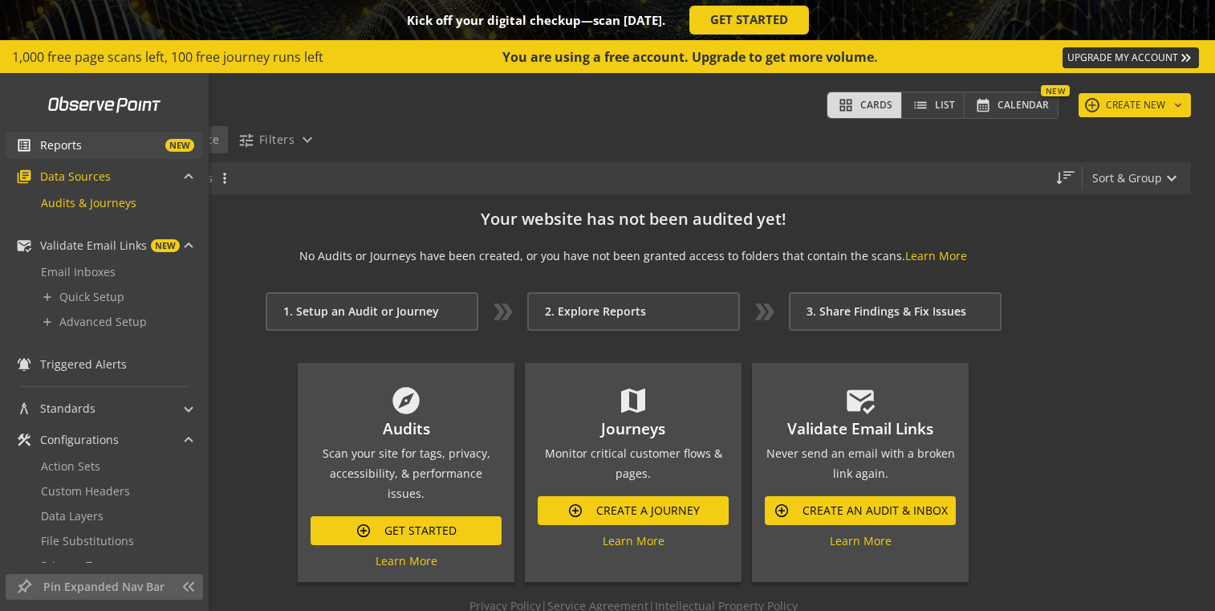
click at [38, 145] on span "list_alt" at bounding box center [28, 145] width 24 height 16
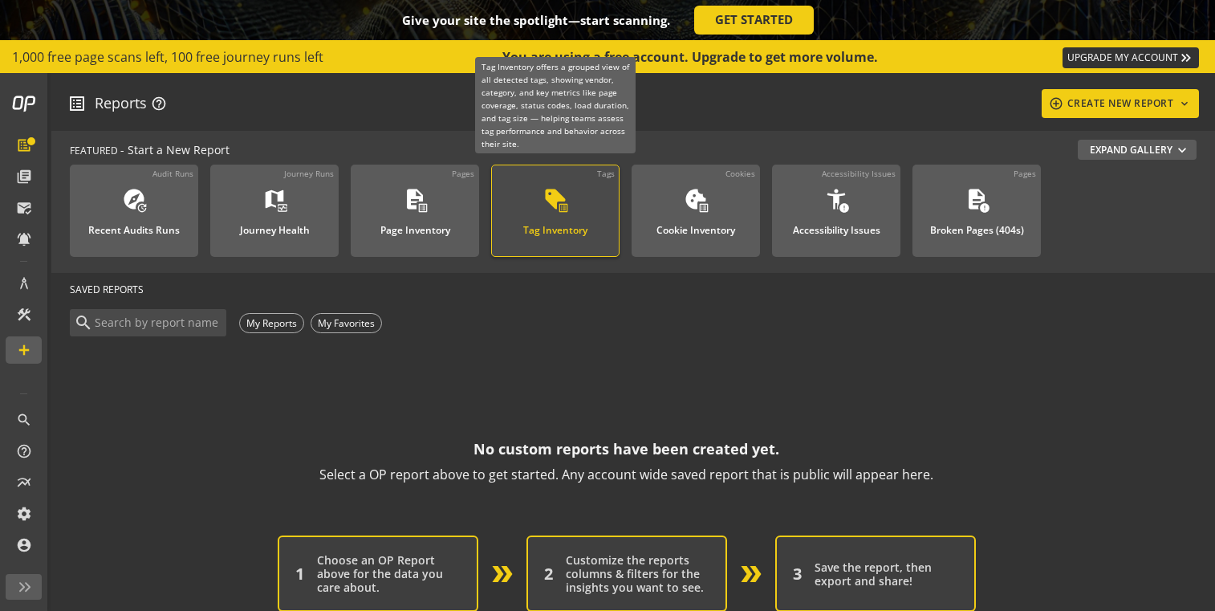
click at [552, 215] on div "Tag Inventory" at bounding box center [555, 225] width 64 height 21
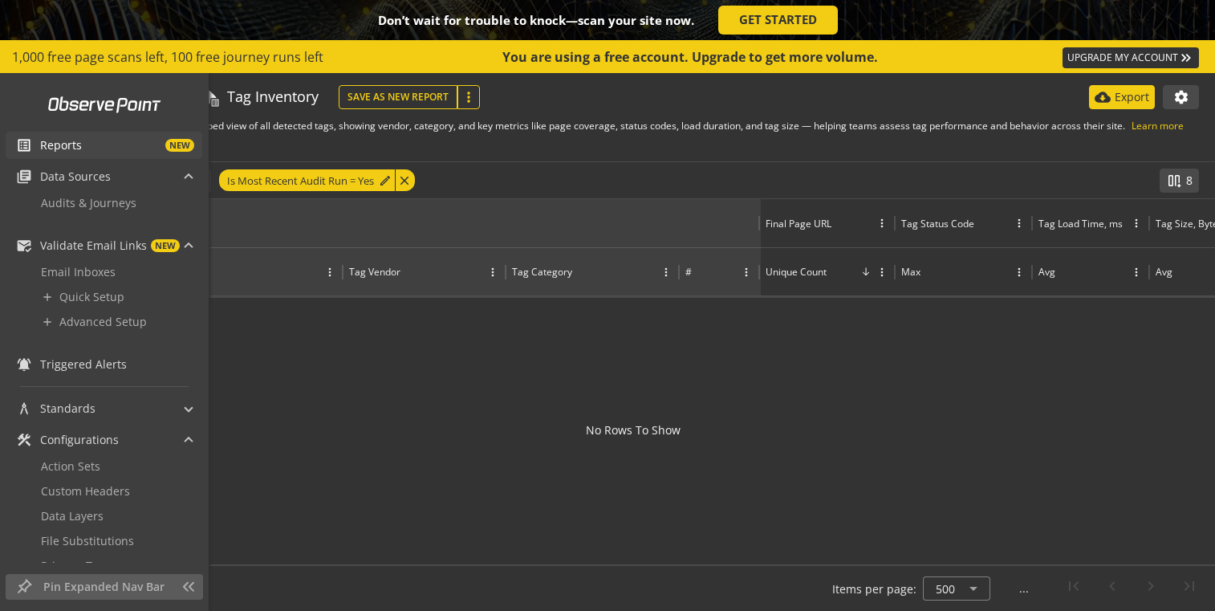
click at [43, 142] on span "Reports" at bounding box center [61, 145] width 42 height 16
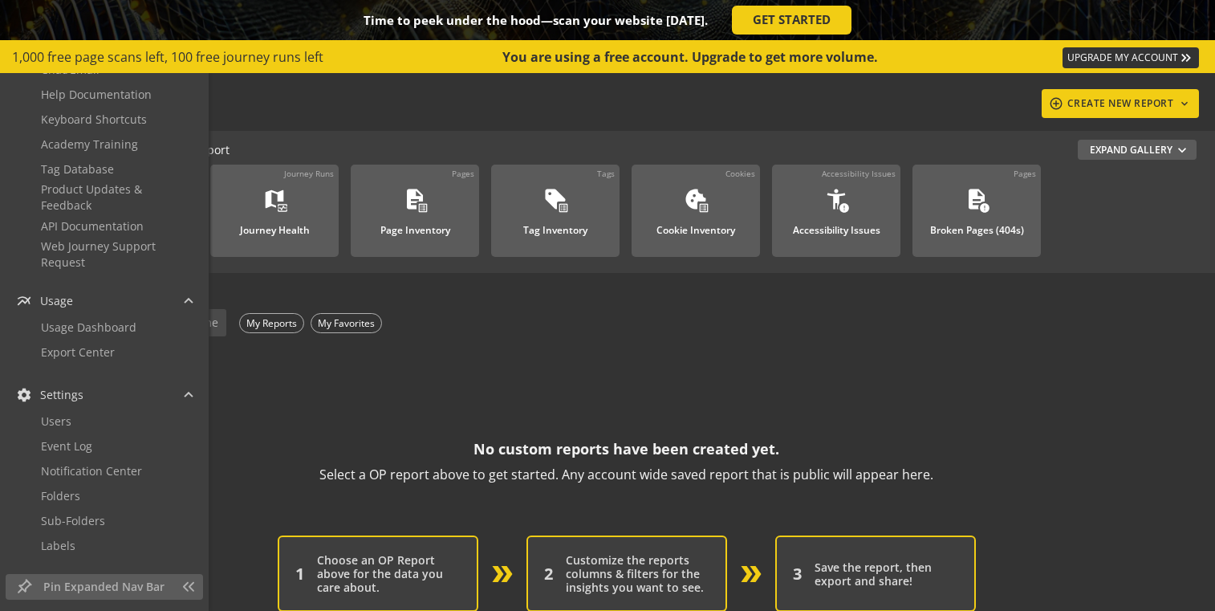
scroll to position [782, 0]
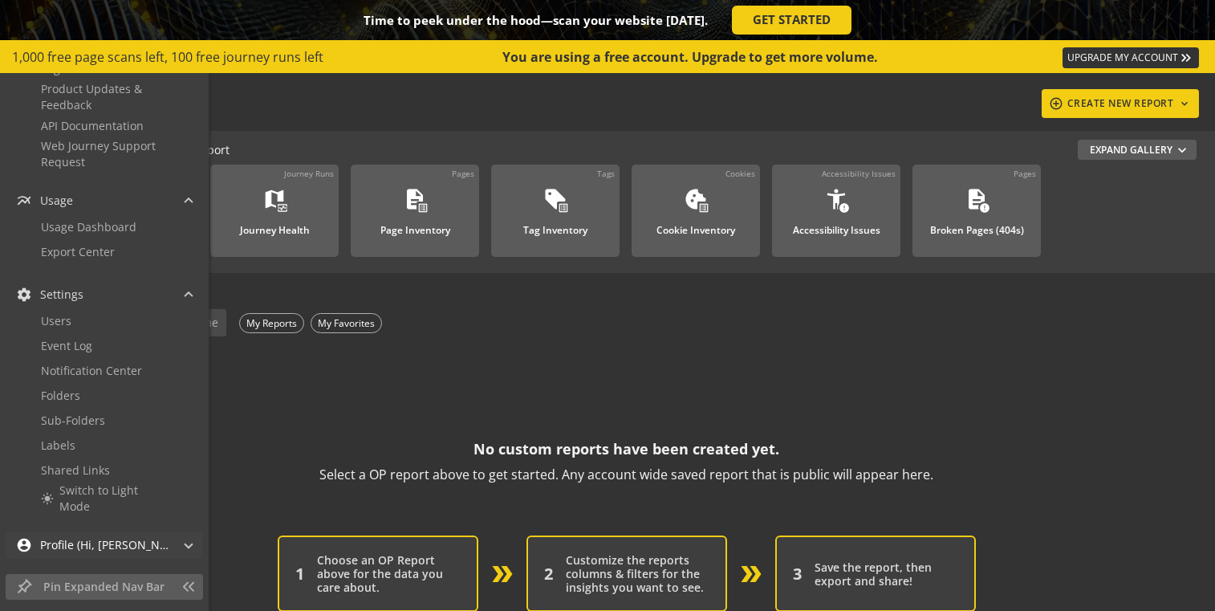
click at [134, 541] on span "Profile (Hi, Martyn!)" at bounding box center [104, 545] width 128 height 16
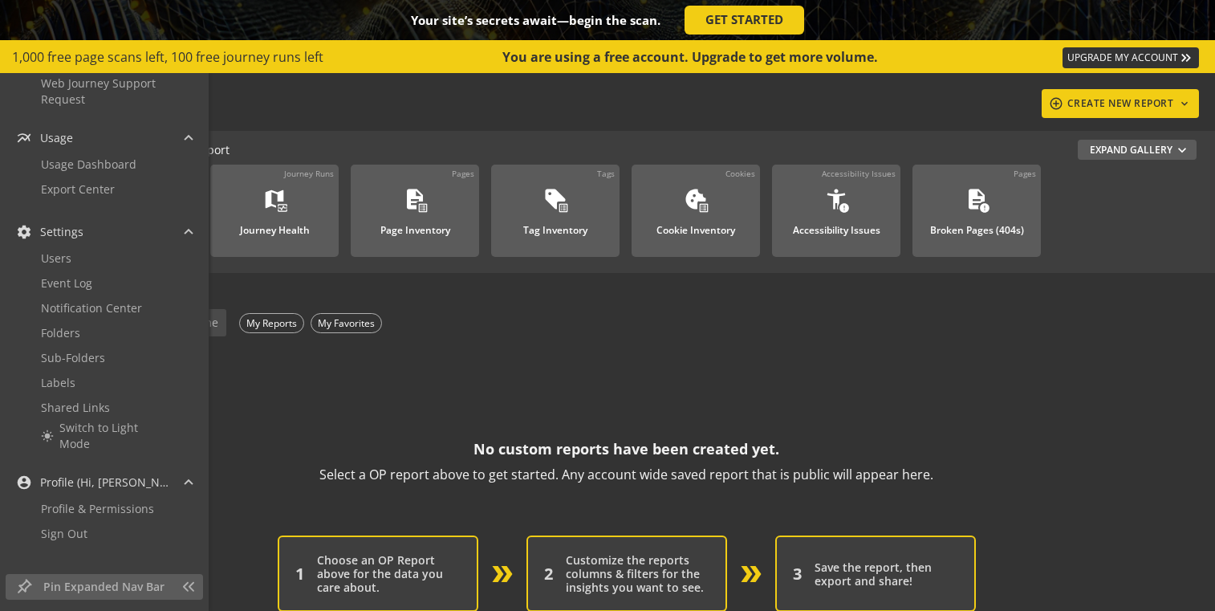
scroll to position [0, 0]
